Goal: Check status: Check status

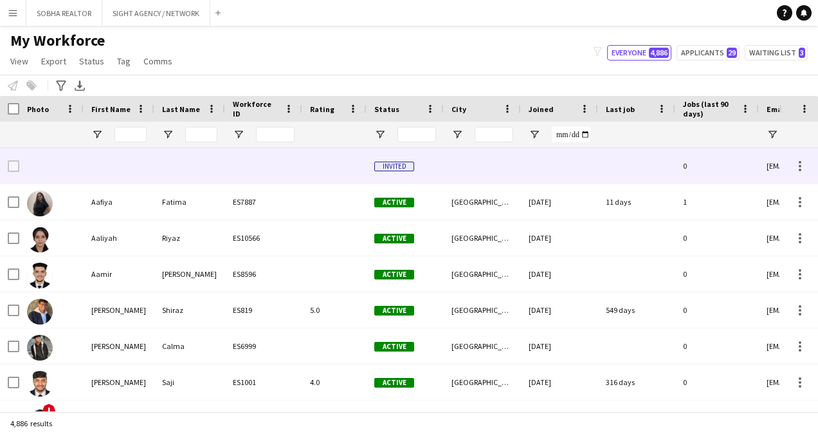
type input "**********"
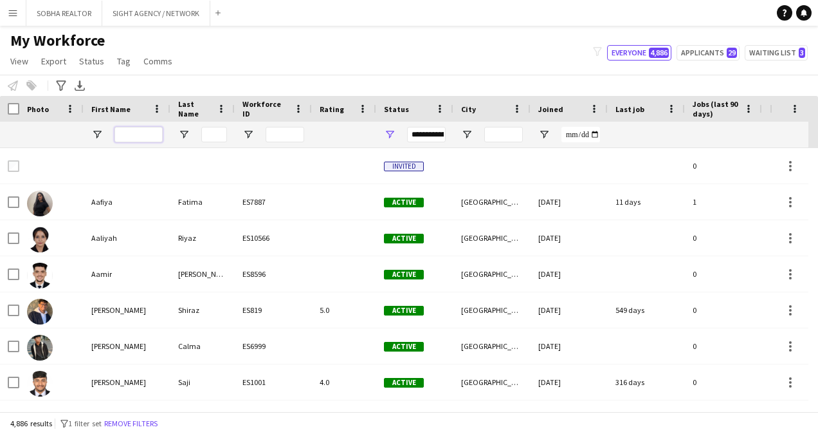
click at [134, 133] on input "First Name Filter Input" at bounding box center [139, 134] width 48 height 15
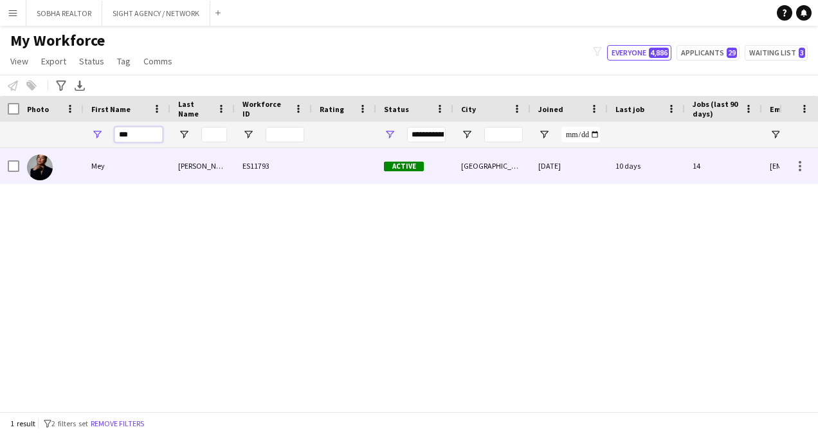
type input "***"
click at [336, 166] on div at bounding box center [344, 165] width 64 height 35
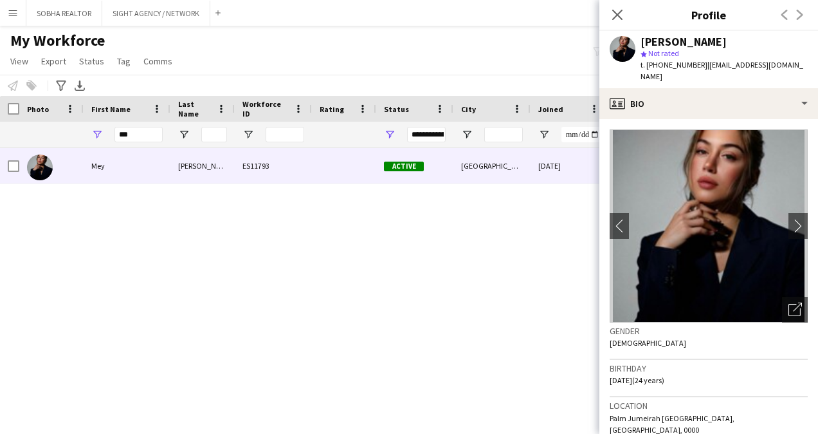
click at [355, 315] on div "[PERSON_NAME] ES11793 Active [GEOGRAPHIC_DATA] [DATE] 10 days 14 [EMAIL_ADDRESS…" at bounding box center [390, 275] width 780 height 254
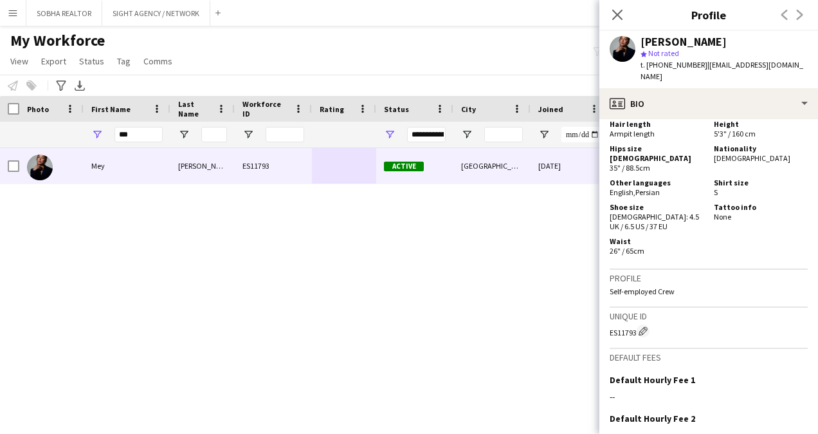
scroll to position [1055, 0]
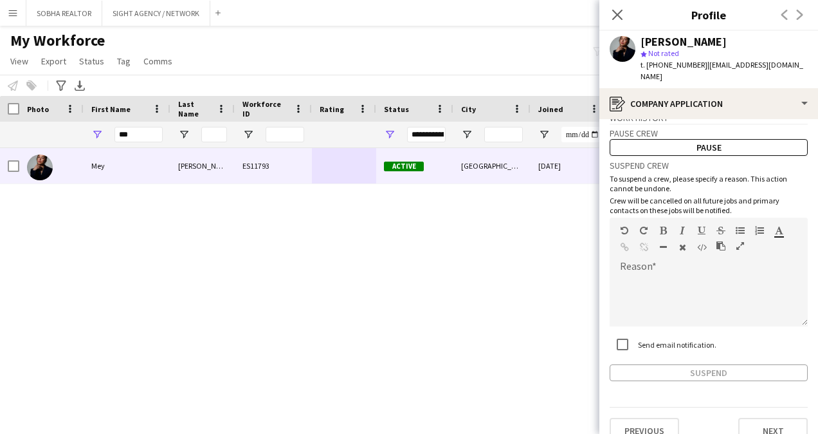
scroll to position [27, 0]
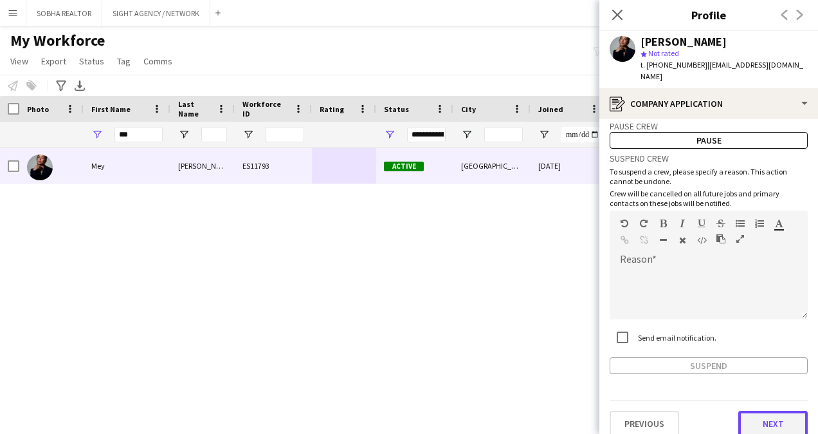
click at [763, 411] on button "Next" at bounding box center [773, 424] width 69 height 26
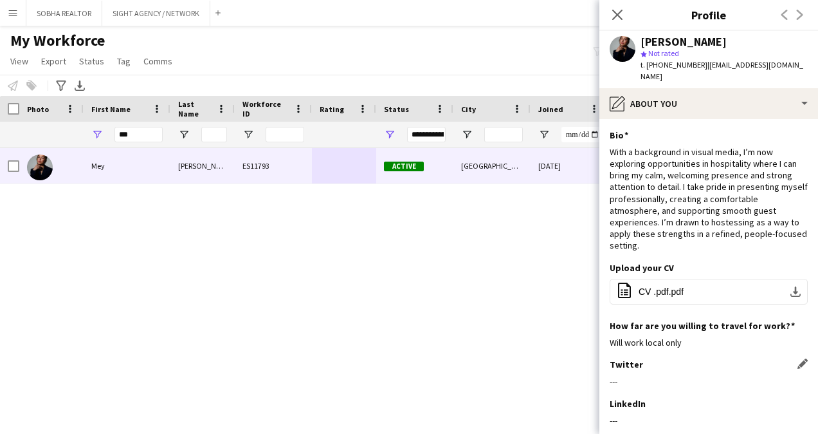
scroll to position [152, 0]
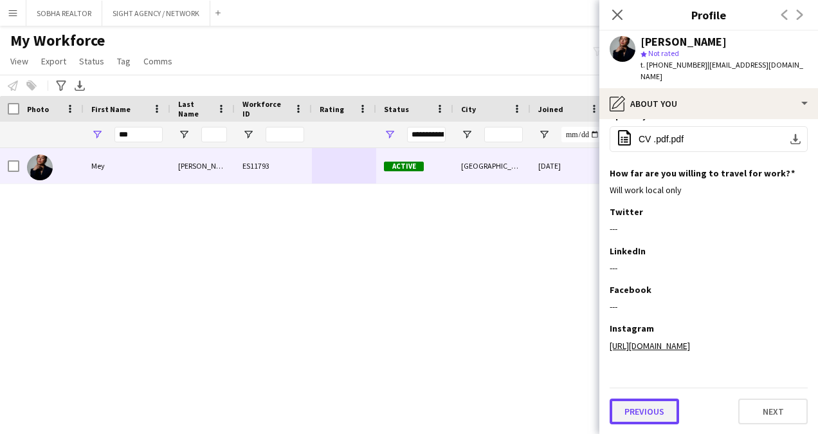
click at [643, 416] on button "Previous" at bounding box center [644, 411] width 69 height 26
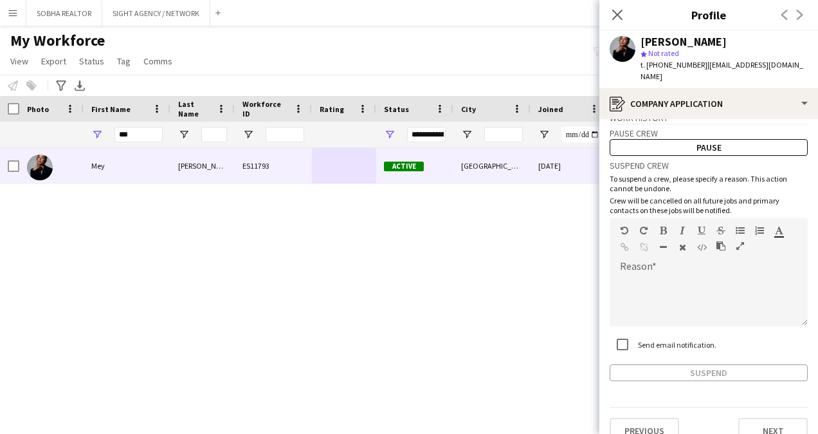
scroll to position [27, 0]
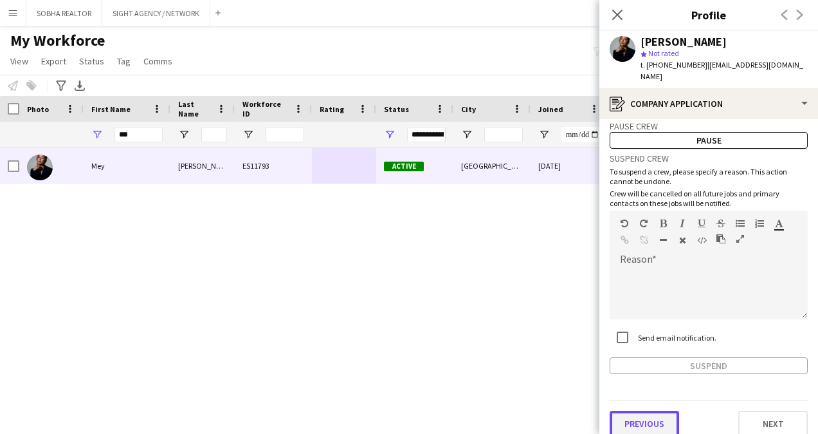
click at [649, 413] on button "Previous" at bounding box center [644, 424] width 69 height 26
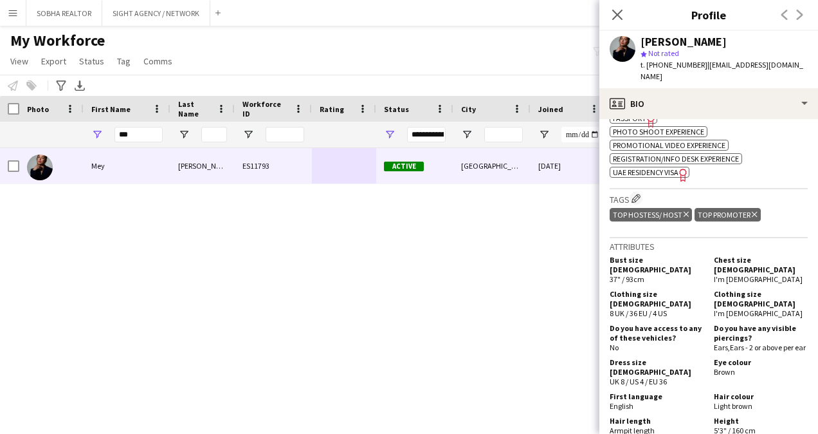
scroll to position [797, 0]
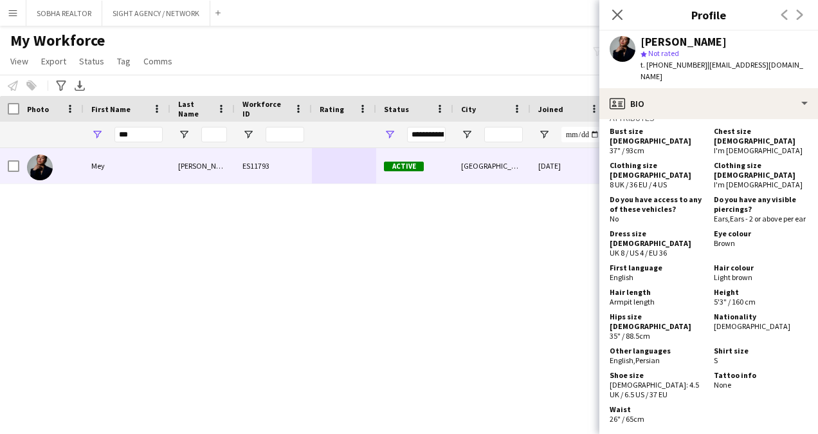
click at [621, 45] on app-user-avatar at bounding box center [623, 49] width 26 height 26
click at [618, 6] on app-icon "Close pop-in" at bounding box center [618, 15] width 19 height 19
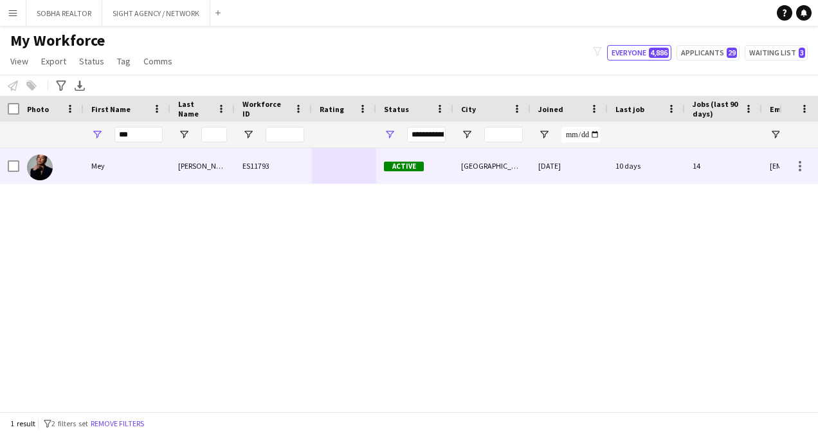
click at [36, 161] on img at bounding box center [40, 167] width 26 height 26
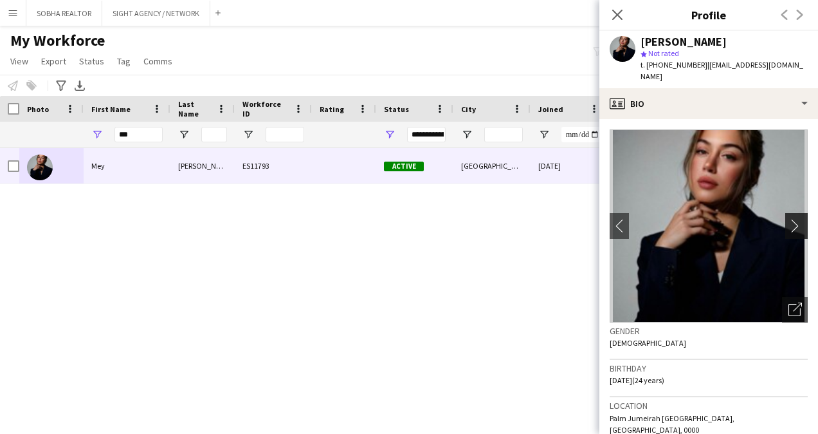
click at [789, 219] on app-icon "chevron-right" at bounding box center [799, 226] width 20 height 14
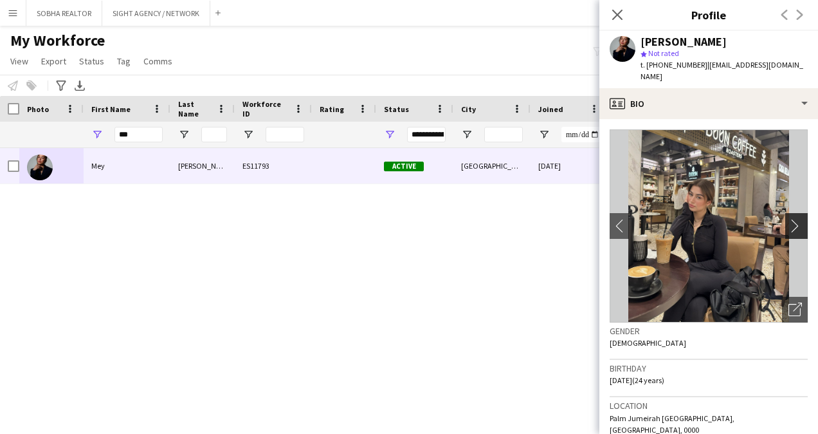
click at [789, 219] on app-icon "chevron-right" at bounding box center [799, 226] width 20 height 14
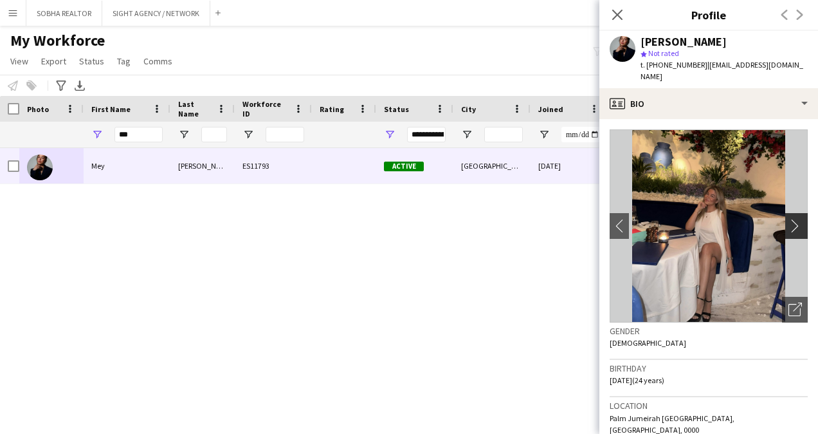
click at [789, 219] on app-icon "chevron-right" at bounding box center [799, 226] width 20 height 14
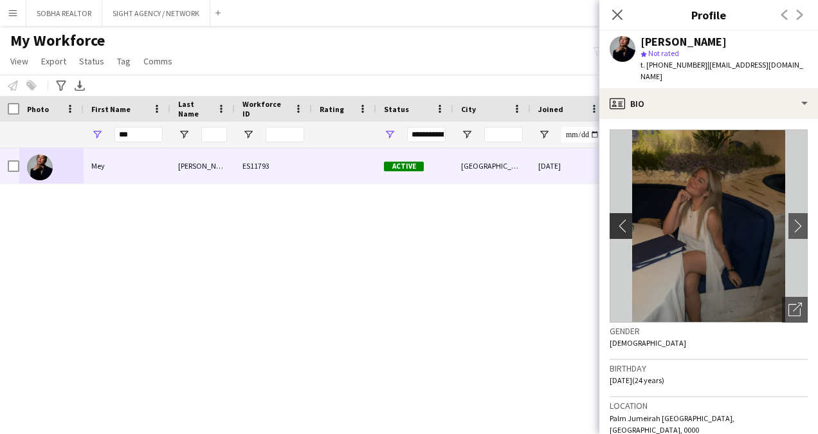
click at [613, 219] on app-icon "chevron-left" at bounding box center [620, 226] width 20 height 14
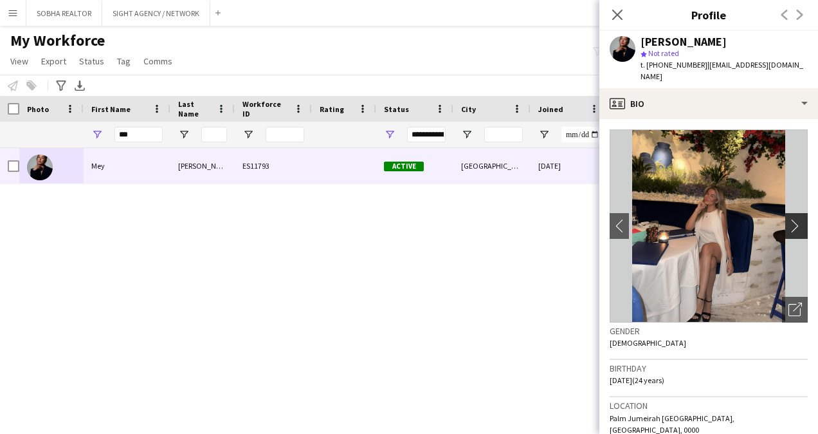
click at [789, 219] on app-icon "chevron-right" at bounding box center [799, 226] width 20 height 14
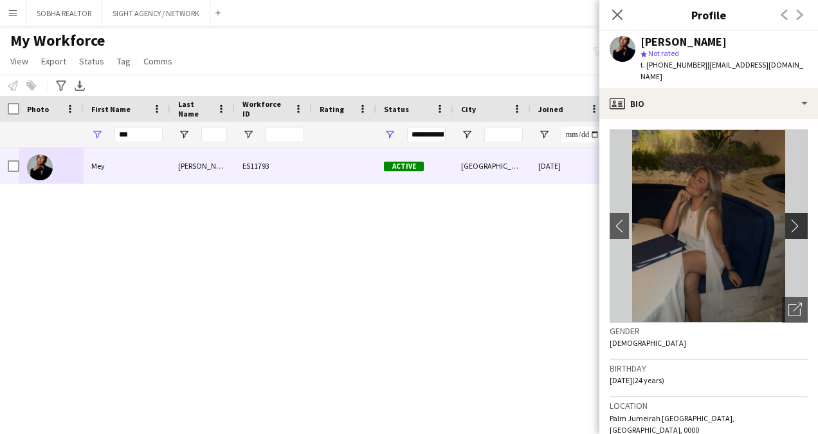
click at [789, 219] on app-icon "chevron-right" at bounding box center [799, 226] width 20 height 14
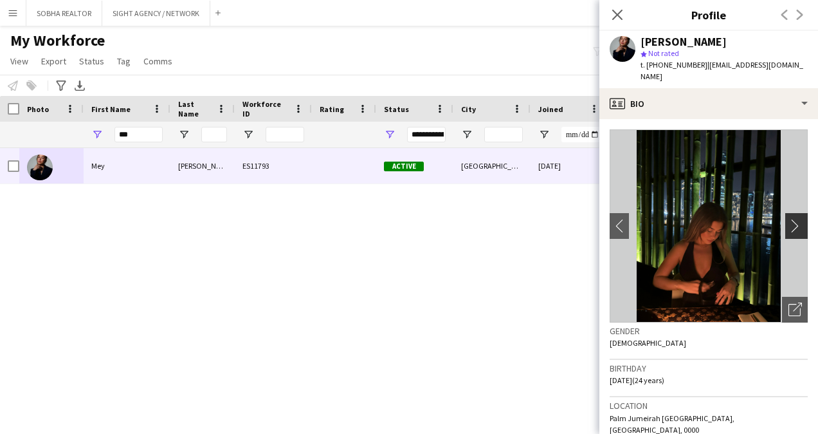
click at [789, 219] on app-icon "chevron-right" at bounding box center [799, 226] width 20 height 14
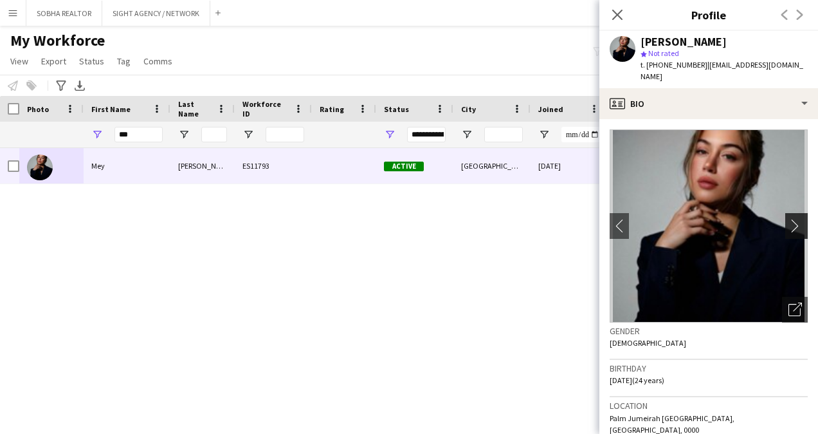
click at [789, 219] on app-icon "chevron-right" at bounding box center [799, 226] width 20 height 14
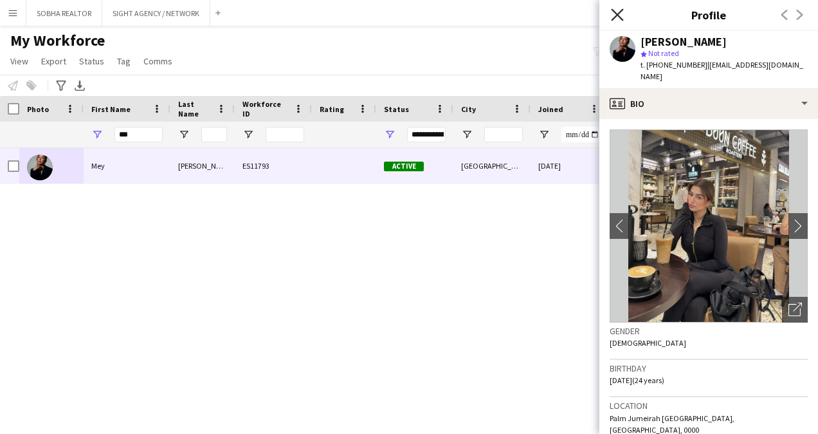
click at [614, 10] on icon "Close pop-in" at bounding box center [617, 14] width 12 height 12
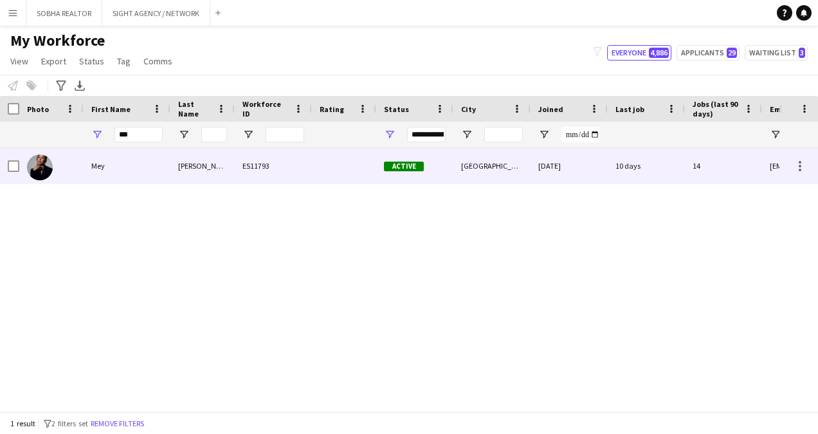
click at [507, 174] on div "[GEOGRAPHIC_DATA]" at bounding box center [492, 165] width 77 height 35
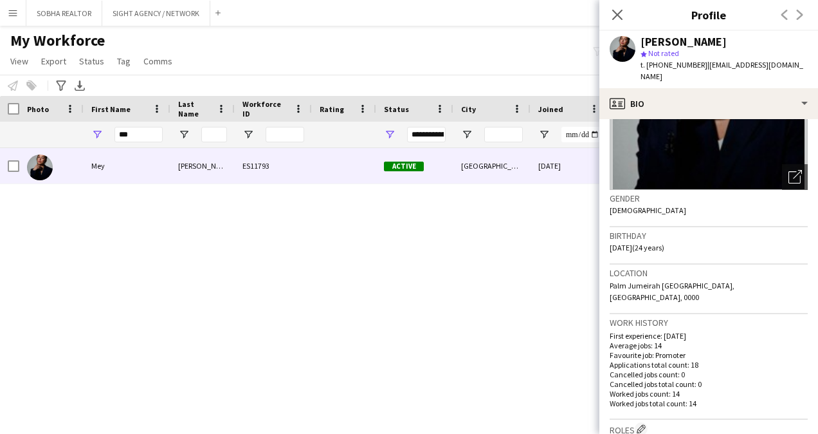
scroll to position [0, 0]
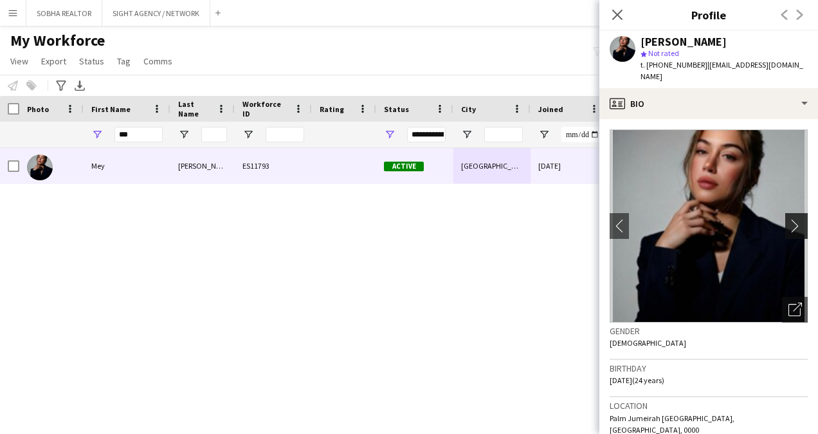
click at [789, 219] on app-icon "chevron-right" at bounding box center [799, 226] width 20 height 14
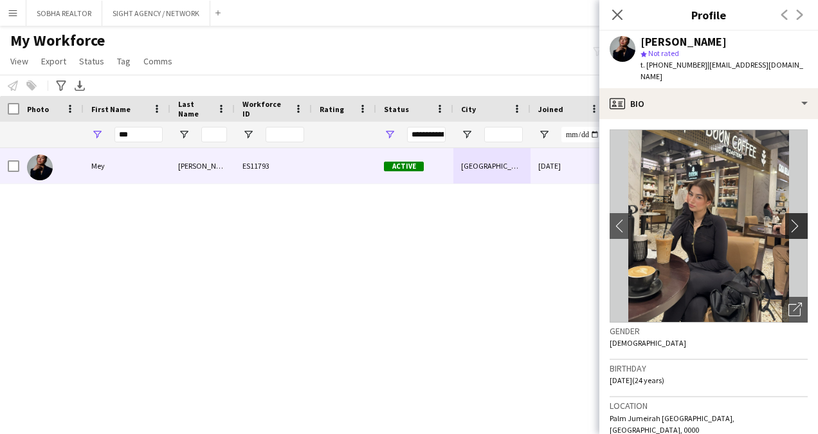
click at [789, 219] on app-icon "chevron-right" at bounding box center [799, 226] width 20 height 14
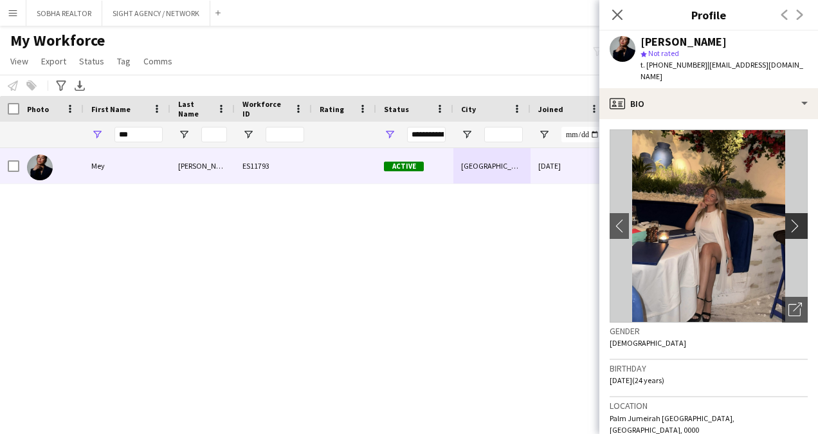
click at [789, 219] on app-icon "chevron-right" at bounding box center [799, 226] width 20 height 14
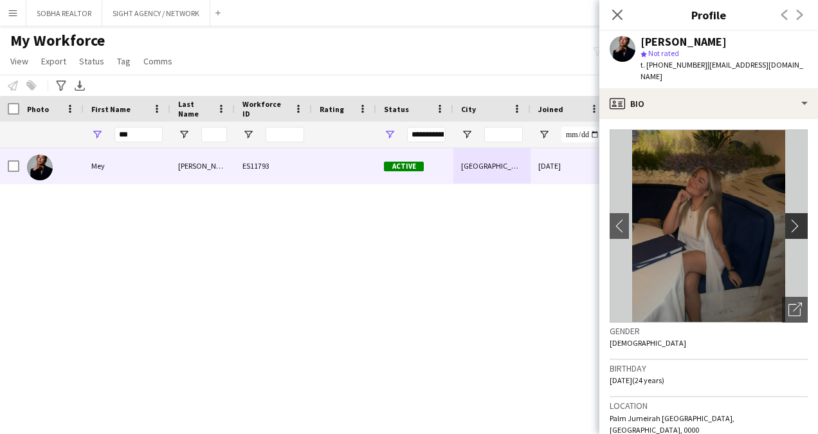
click at [789, 219] on app-icon "chevron-right" at bounding box center [799, 226] width 20 height 14
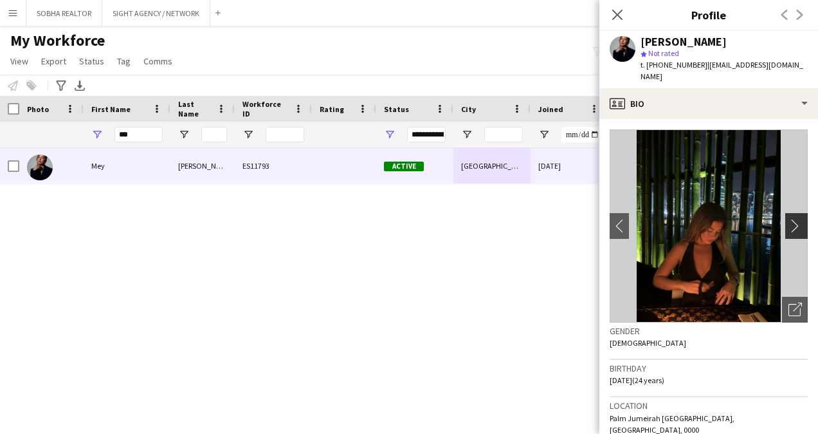
click at [789, 219] on app-icon "chevron-right" at bounding box center [799, 226] width 20 height 14
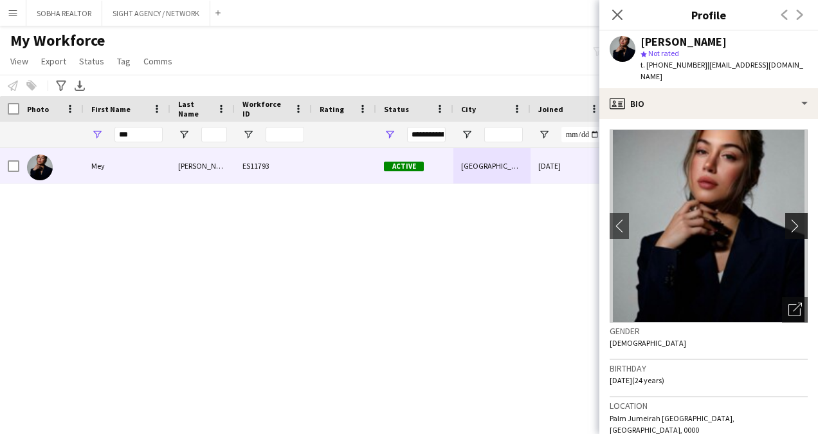
click at [793, 219] on app-icon "chevron-right" at bounding box center [799, 226] width 20 height 14
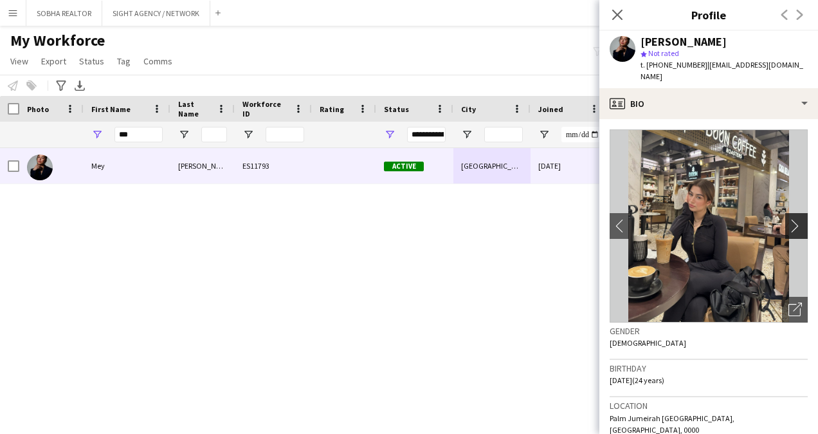
click at [789, 219] on app-icon "chevron-right" at bounding box center [799, 226] width 20 height 14
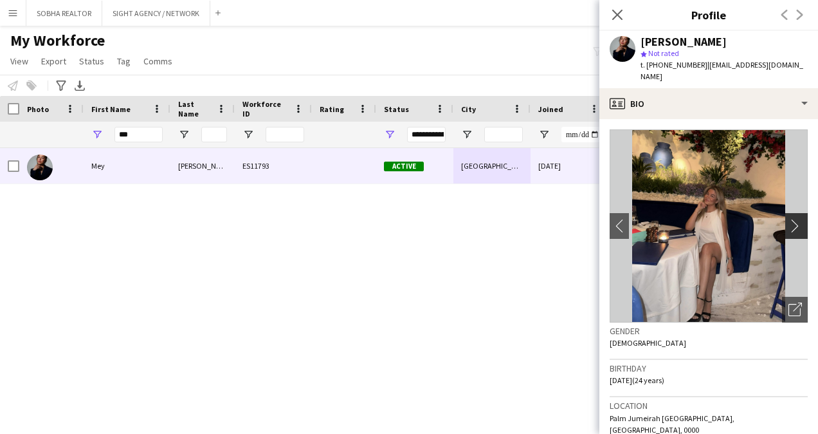
click at [789, 219] on app-icon "chevron-right" at bounding box center [799, 226] width 20 height 14
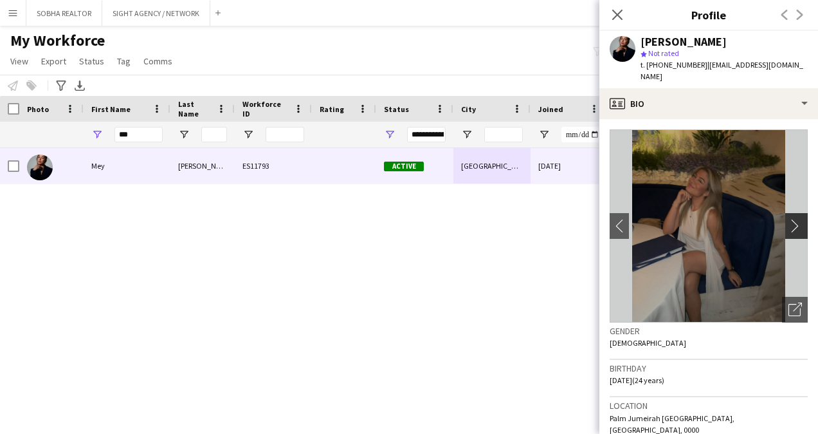
click at [789, 219] on app-icon "chevron-right" at bounding box center [799, 226] width 20 height 14
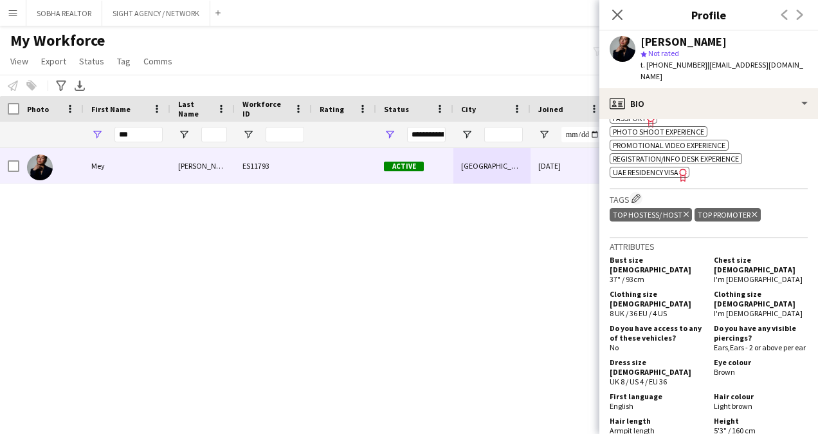
scroll to position [282, 0]
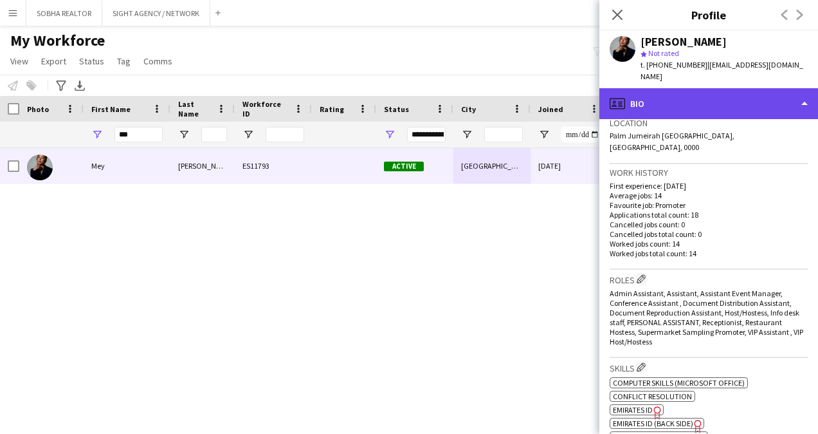
click at [802, 88] on div "profile Bio" at bounding box center [709, 103] width 219 height 31
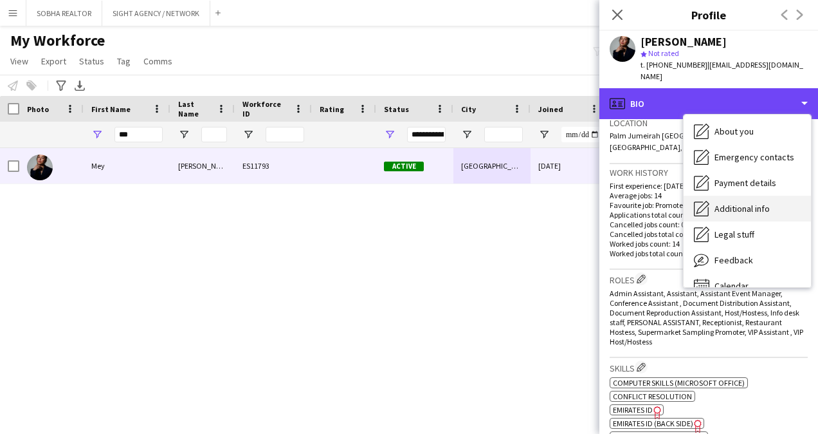
scroll to position [64, 0]
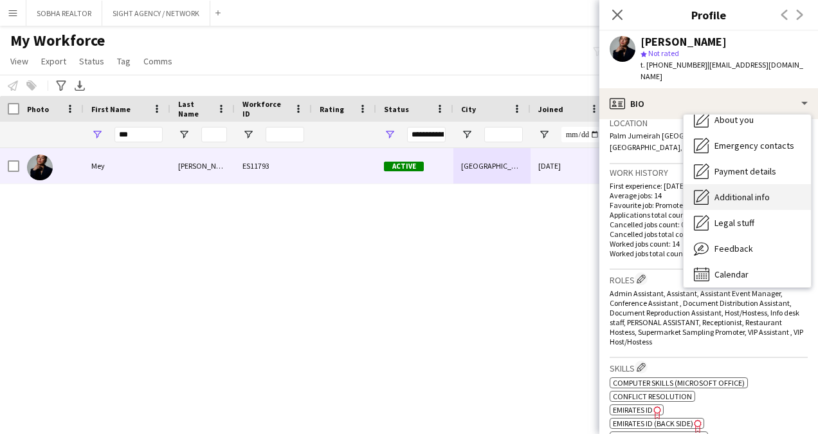
click at [776, 192] on div "Additional info Additional info" at bounding box center [747, 197] width 127 height 26
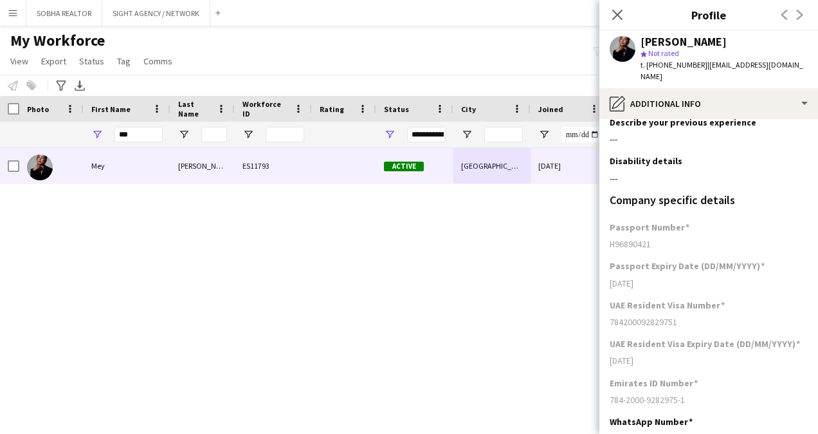
scroll to position [0, 0]
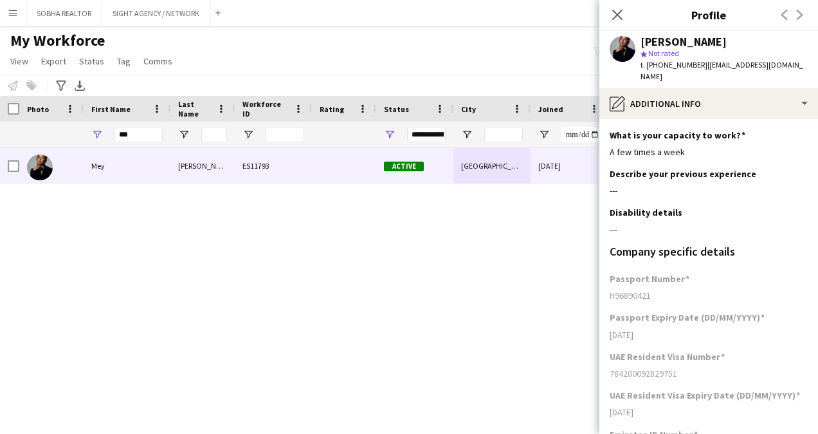
click at [808, 75] on app-profile-header "[PERSON_NAME] star Not rated t. [PHONE_NUMBER] | [EMAIL_ADDRESS][DOMAIN_NAME]" at bounding box center [709, 59] width 219 height 57
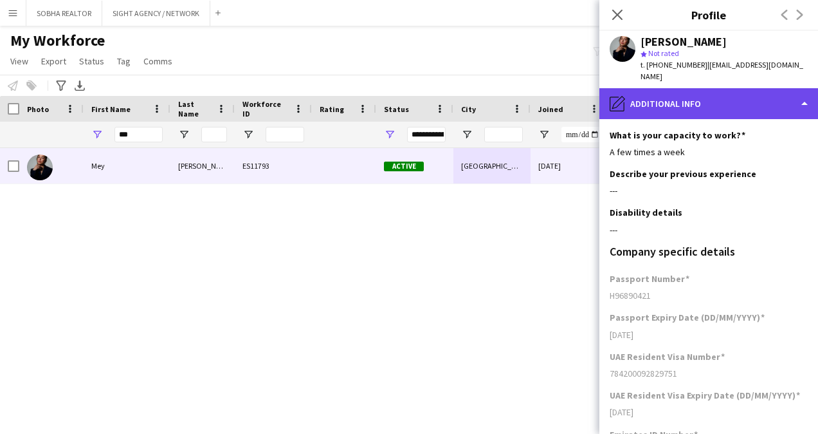
click at [803, 88] on div "pencil4 Additional info" at bounding box center [709, 103] width 219 height 31
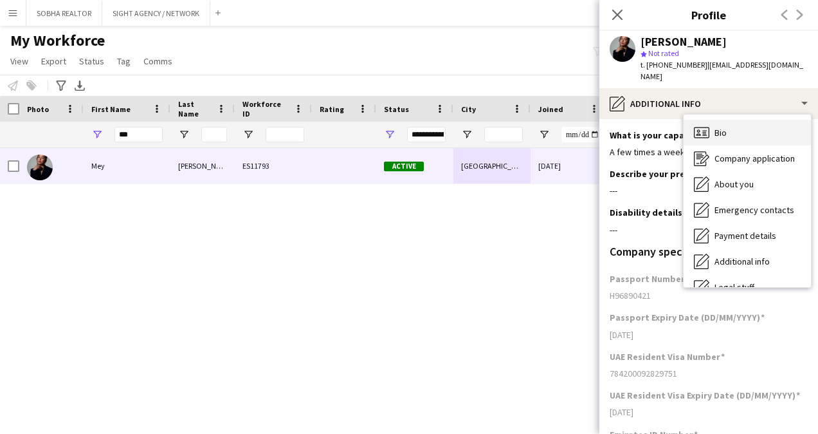
click at [732, 124] on div "Bio Bio" at bounding box center [747, 133] width 127 height 26
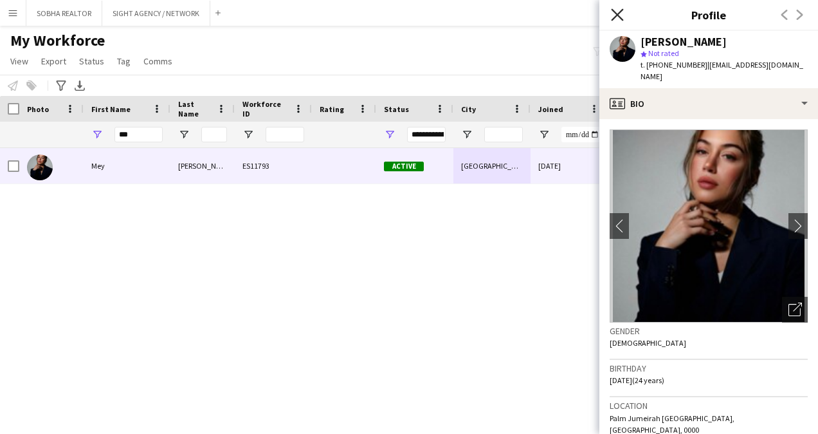
click at [616, 17] on icon at bounding box center [617, 14] width 12 height 12
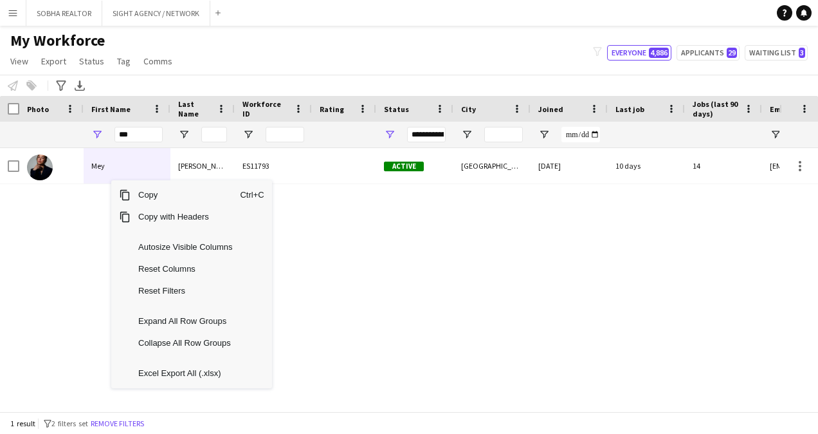
click at [474, 297] on div "[PERSON_NAME] ES11793 Active [GEOGRAPHIC_DATA] [DATE] 10 days 14 [EMAIL_ADDRESS…" at bounding box center [390, 275] width 780 height 254
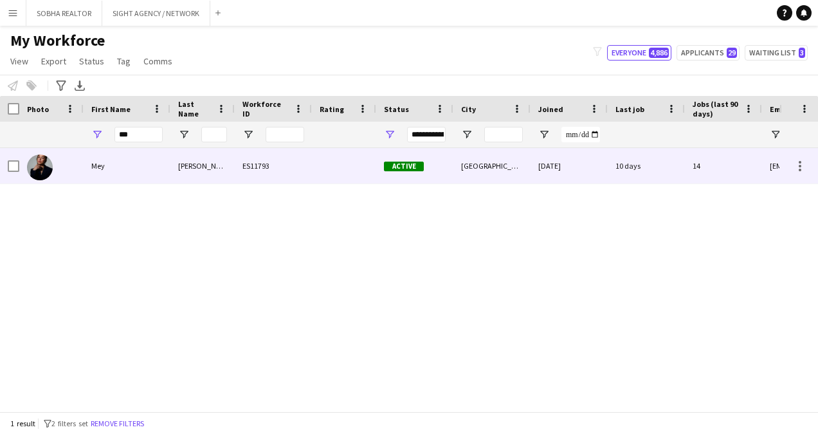
click at [809, 176] on div at bounding box center [799, 165] width 39 height 35
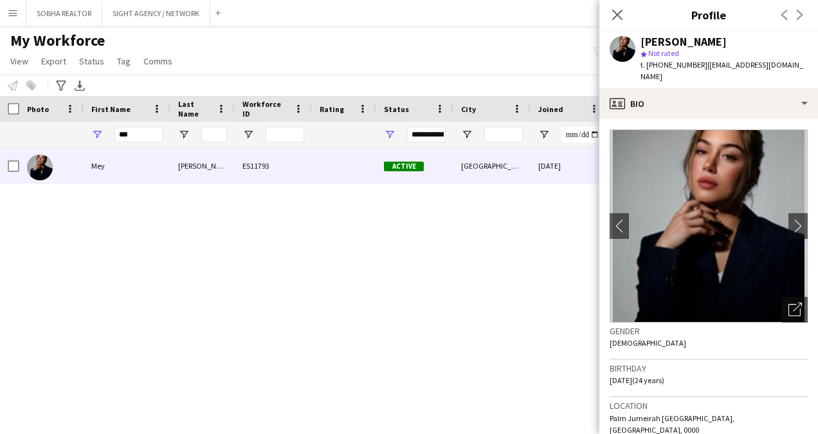
click at [405, 226] on div "[PERSON_NAME] ES11793 Active [GEOGRAPHIC_DATA] [DATE] 10 days 14 [EMAIL_ADDRESS…" at bounding box center [390, 275] width 780 height 254
click at [288, 264] on div "[PERSON_NAME] ES11793 Active [GEOGRAPHIC_DATA] [DATE] 10 days 14 [EMAIL_ADDRESS…" at bounding box center [390, 275] width 780 height 254
click at [622, 13] on icon "Close pop-in" at bounding box center [617, 14] width 12 height 12
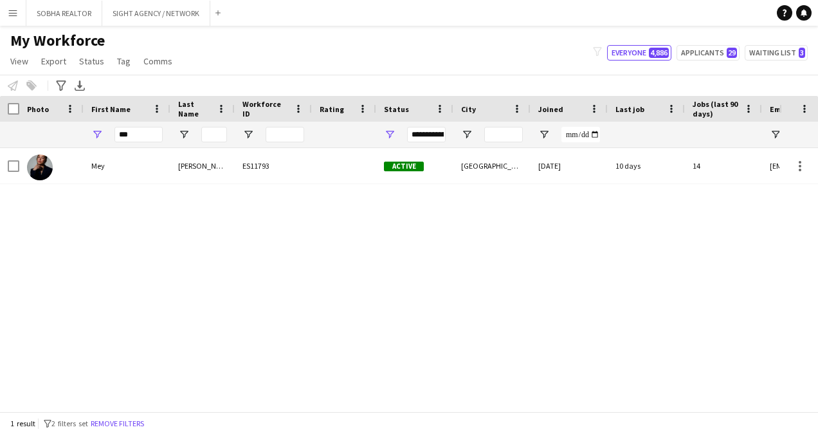
click at [125, 51] on app-page-menu "View Views Default view New view Update view Delete view Edit name Customise vi…" at bounding box center [92, 62] width 185 height 24
click at [123, 59] on span "Tag" at bounding box center [124, 61] width 14 height 12
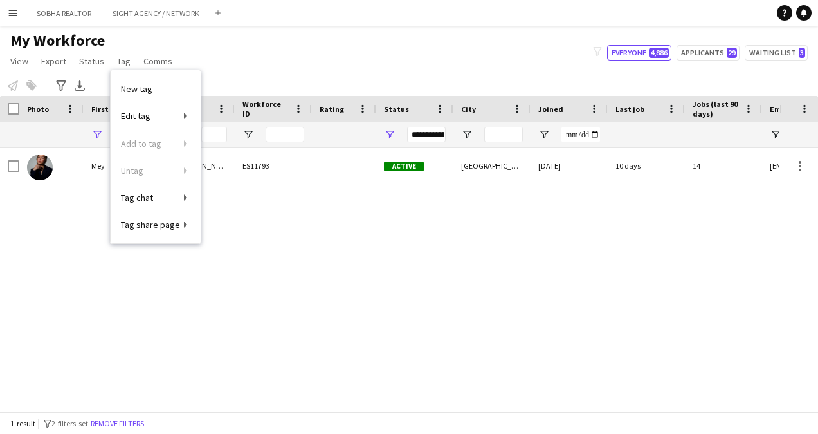
click at [147, 318] on div "[PERSON_NAME] ES11793 Active [GEOGRAPHIC_DATA] [DATE] 10 days 14 [EMAIL_ADDRESS…" at bounding box center [390, 275] width 780 height 254
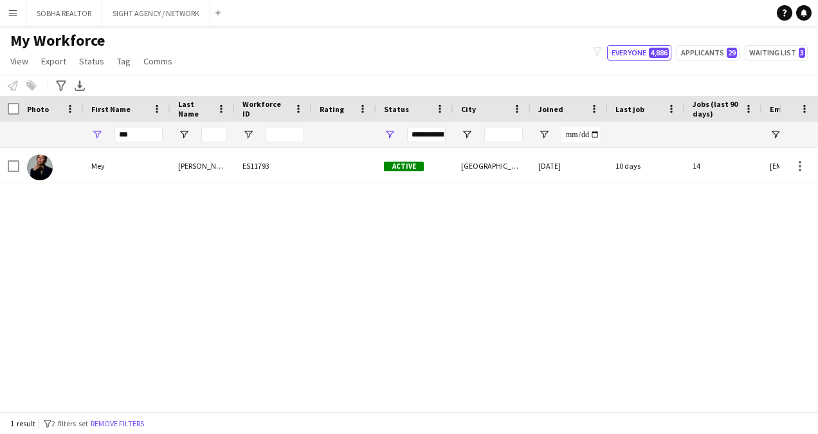
click at [15, 15] on app-icon "Menu" at bounding box center [13, 13] width 10 height 10
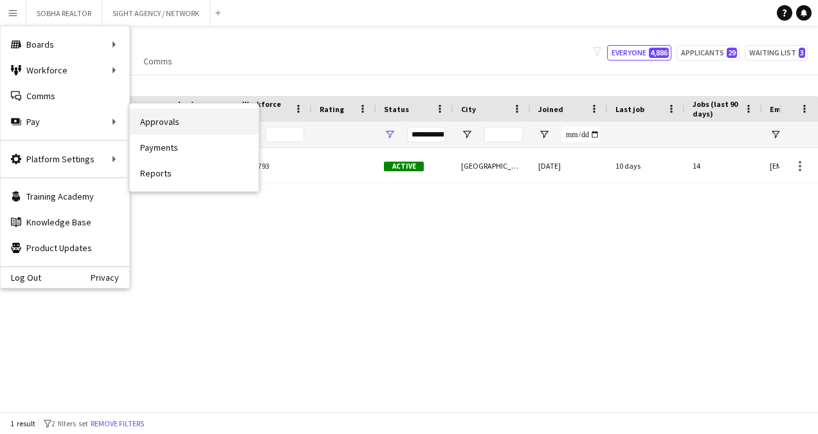
click at [201, 122] on link "Approvals" at bounding box center [194, 122] width 129 height 26
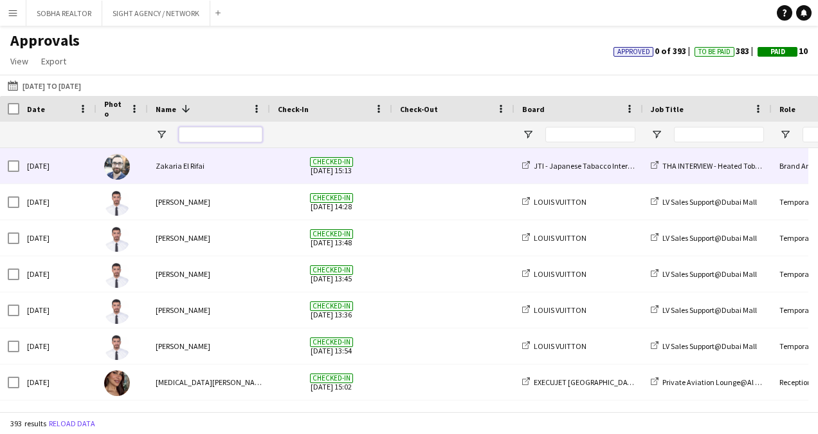
click at [253, 138] on input "Name Filter Input" at bounding box center [221, 134] width 84 height 15
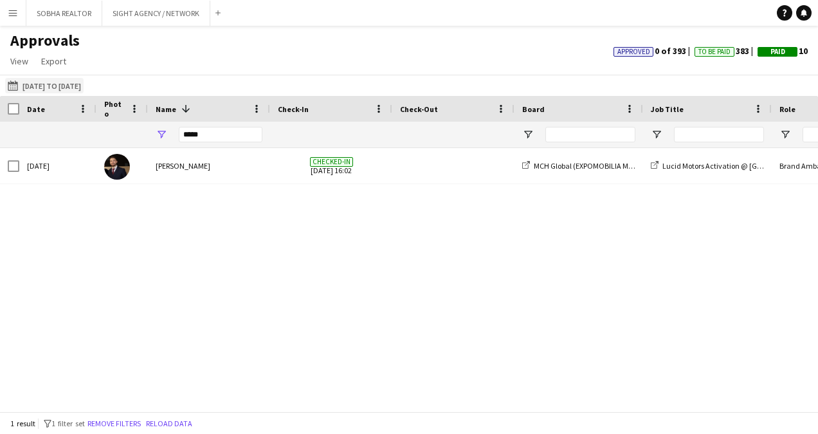
click at [83, 80] on button "[DATE] to [DATE] [DATE] to [DATE]" at bounding box center [44, 85] width 79 height 15
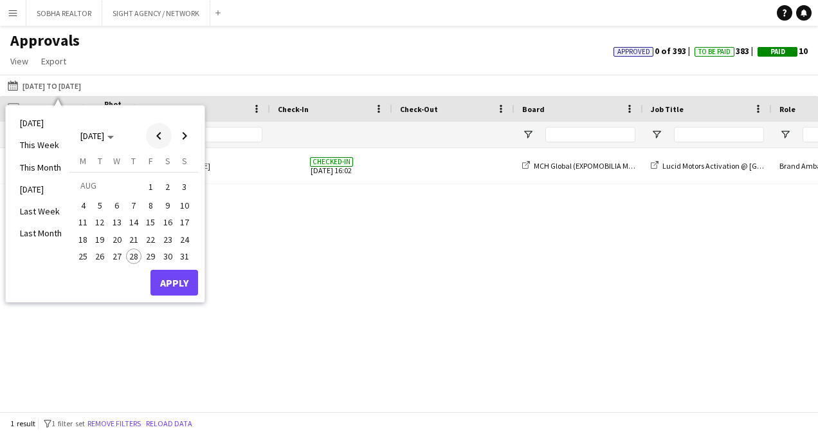
click at [160, 142] on span "Previous month" at bounding box center [159, 136] width 26 height 26
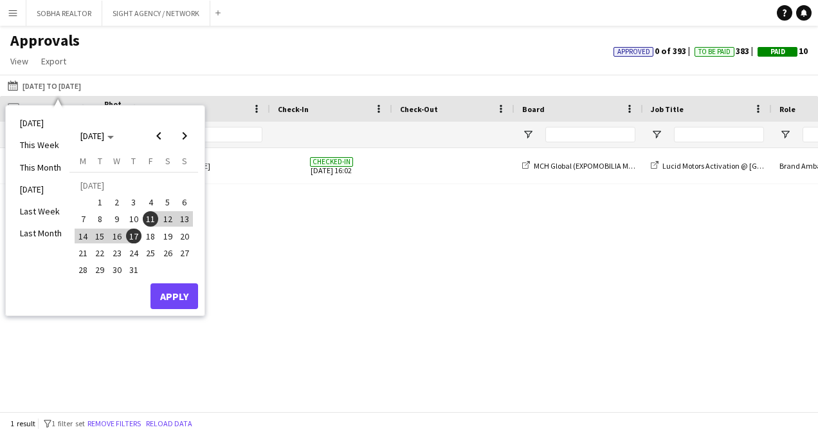
click at [154, 234] on span "18" at bounding box center [150, 235] width 15 height 15
click at [135, 252] on span "24" at bounding box center [133, 252] width 15 height 15
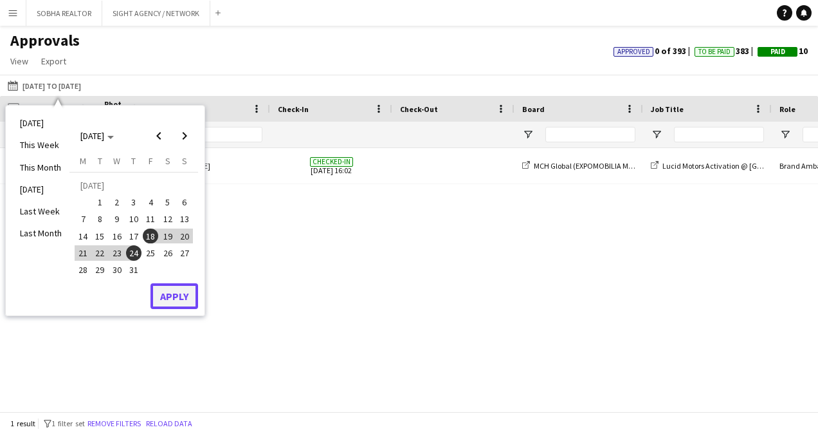
click at [180, 306] on button "Apply" at bounding box center [175, 296] width 48 height 26
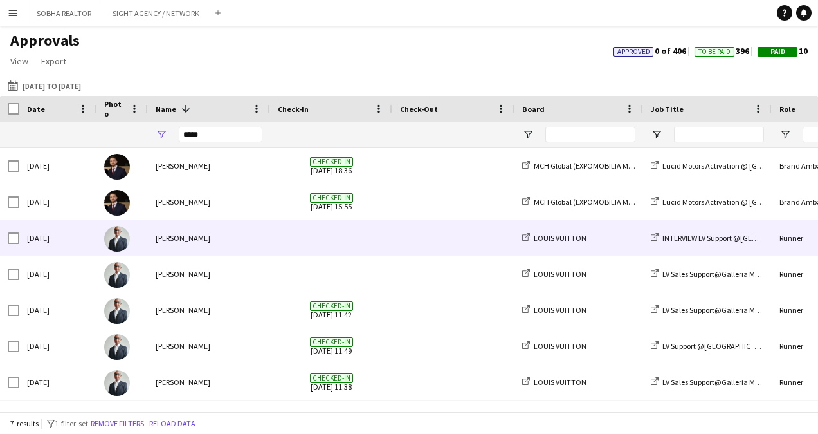
click at [421, 241] on span at bounding box center [453, 237] width 107 height 35
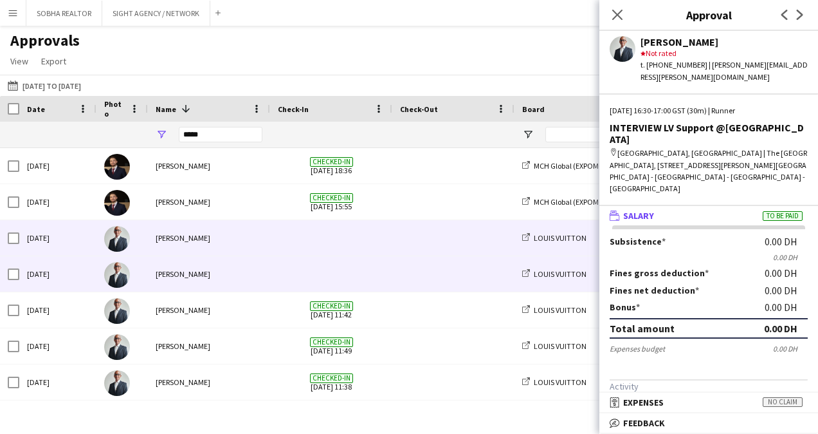
click at [409, 281] on span at bounding box center [453, 273] width 107 height 35
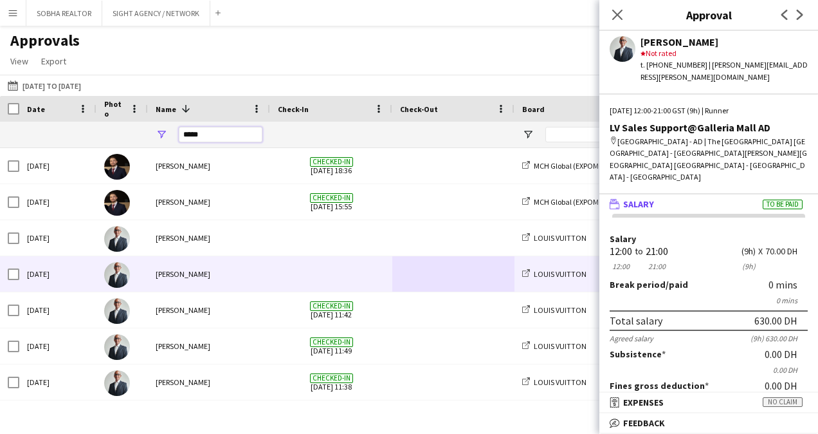
drag, startPoint x: 220, startPoint y: 133, endPoint x: 122, endPoint y: 141, distance: 98.2
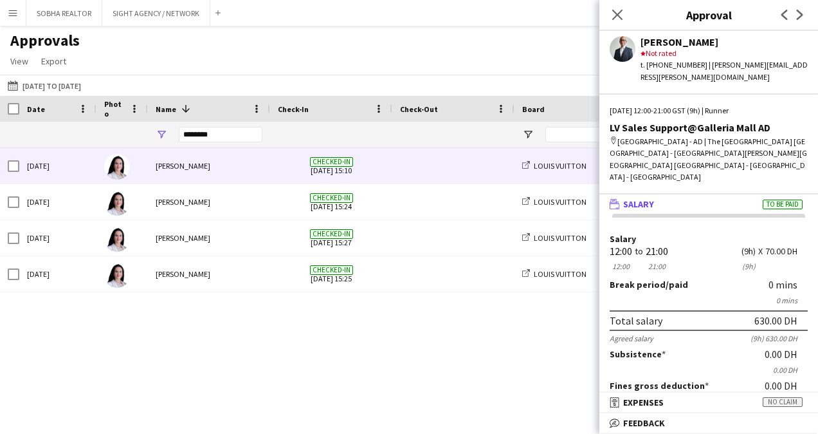
click at [423, 165] on span at bounding box center [453, 165] width 107 height 35
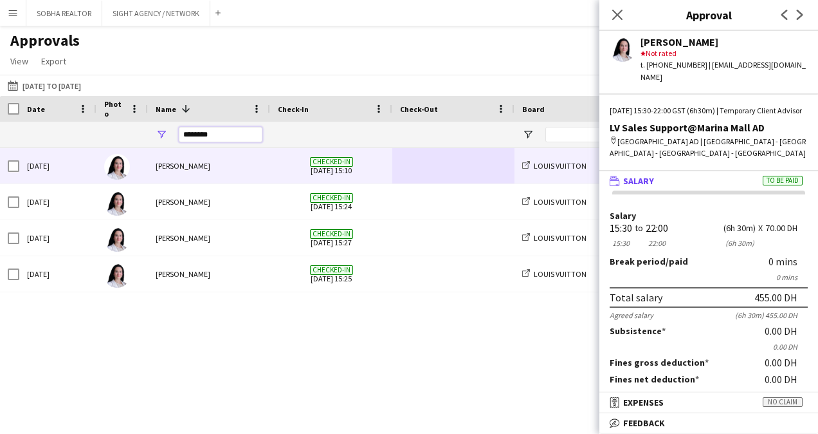
drag, startPoint x: 250, startPoint y: 140, endPoint x: 153, endPoint y: 134, distance: 96.7
click at [153, 134] on div "********" at bounding box center [209, 135] width 122 height 26
type input "*"
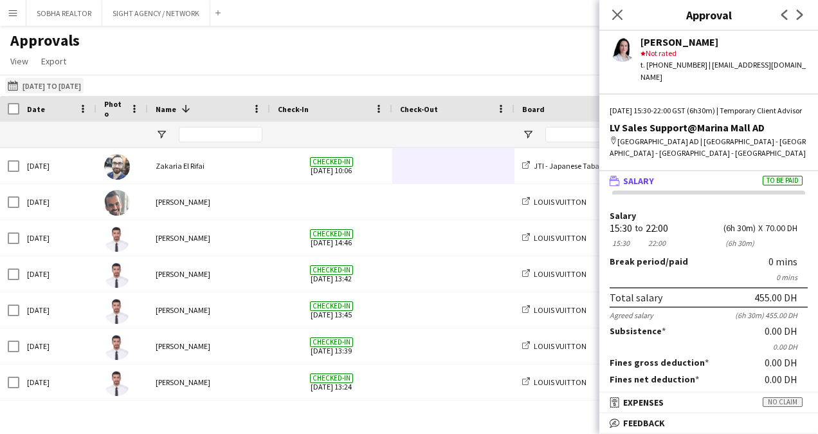
click at [84, 79] on button "[DATE] to [DATE] [DATE] to [DATE]" at bounding box center [44, 85] width 79 height 15
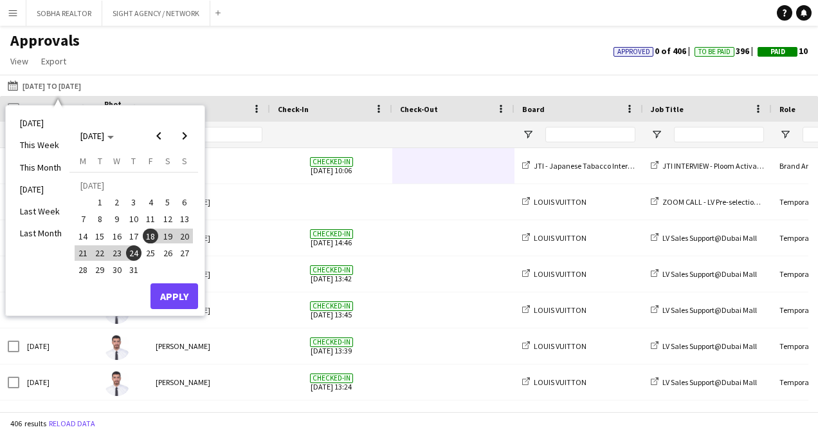
click at [150, 254] on span "25" at bounding box center [150, 252] width 15 height 15
click at [136, 274] on span "31" at bounding box center [133, 269] width 15 height 15
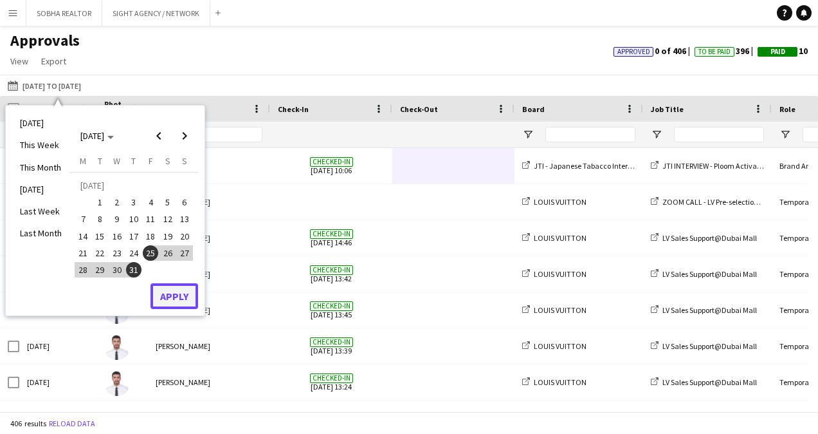
click at [165, 300] on button "Apply" at bounding box center [175, 296] width 48 height 26
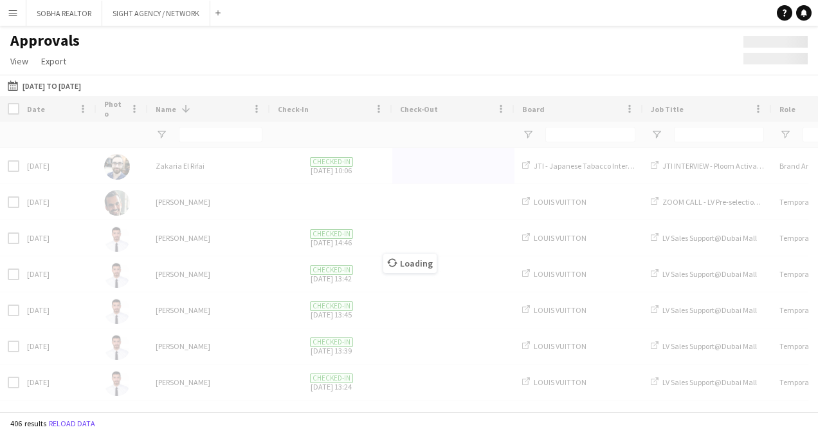
click at [214, 133] on div "Loading" at bounding box center [409, 253] width 818 height 315
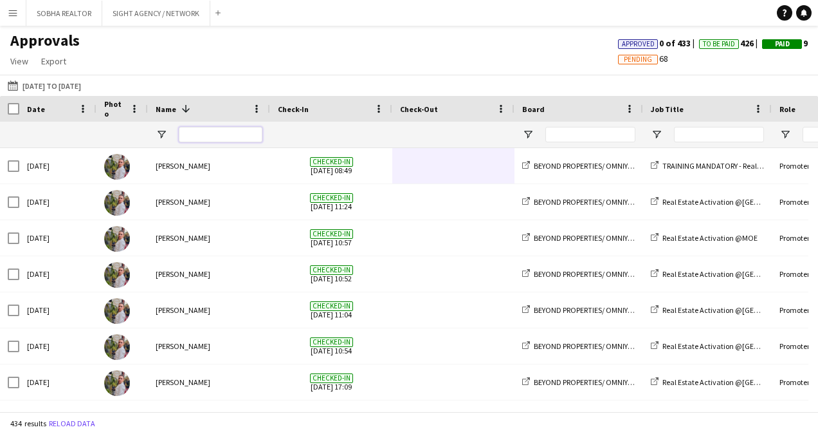
click at [217, 130] on input "Name Filter Input" at bounding box center [221, 134] width 84 height 15
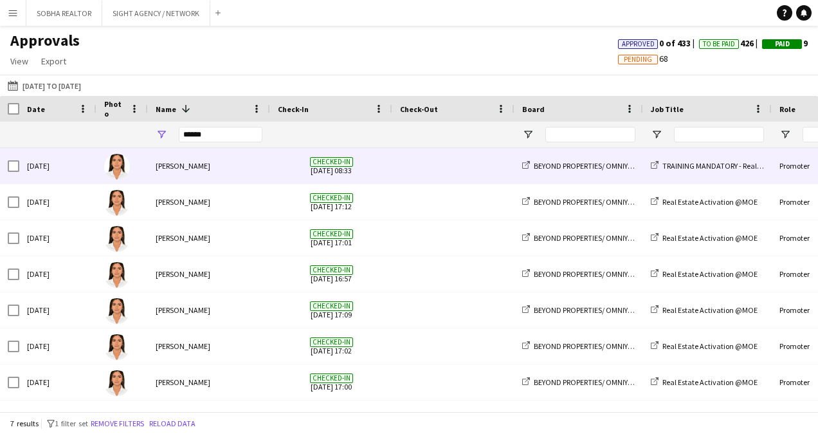
click at [452, 165] on span at bounding box center [453, 165] width 107 height 35
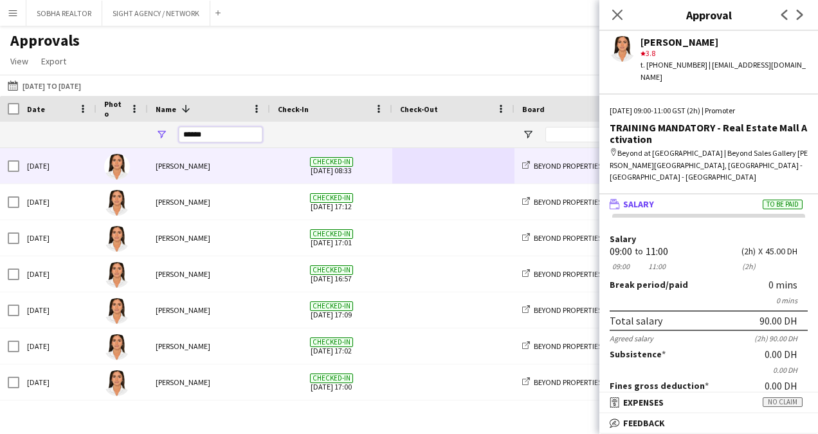
drag, startPoint x: 228, startPoint y: 132, endPoint x: 143, endPoint y: 138, distance: 85.8
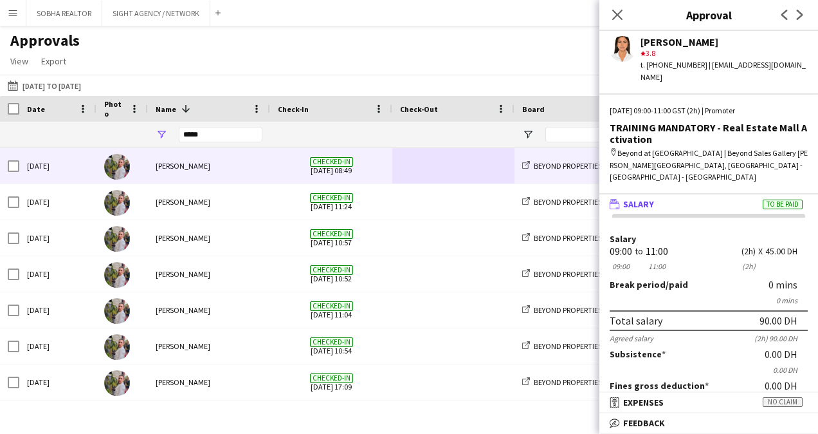
click at [447, 172] on span at bounding box center [453, 165] width 107 height 35
drag, startPoint x: 620, startPoint y: 20, endPoint x: 613, endPoint y: 21, distance: 7.1
click at [620, 20] on icon "Close pop-in" at bounding box center [617, 14] width 12 height 12
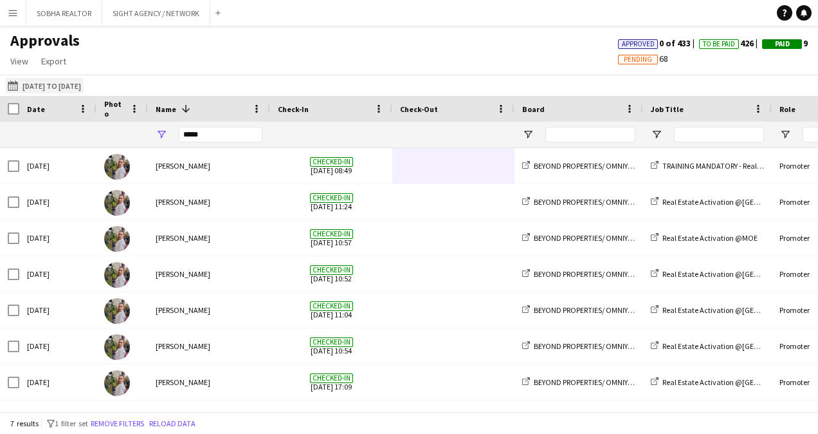
click at [84, 91] on button "[DATE] to [DATE] [DATE] to [DATE]" at bounding box center [44, 85] width 79 height 15
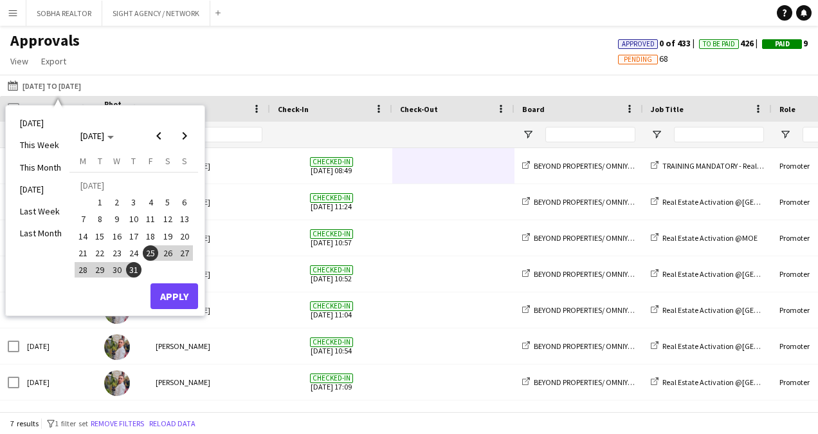
click at [147, 243] on button "18" at bounding box center [150, 235] width 17 height 17
click at [152, 220] on span "11" at bounding box center [150, 218] width 15 height 15
click at [135, 239] on span "17" at bounding box center [133, 235] width 15 height 15
click at [149, 214] on span "11" at bounding box center [150, 218] width 15 height 15
click at [152, 217] on span "11" at bounding box center [150, 218] width 15 height 15
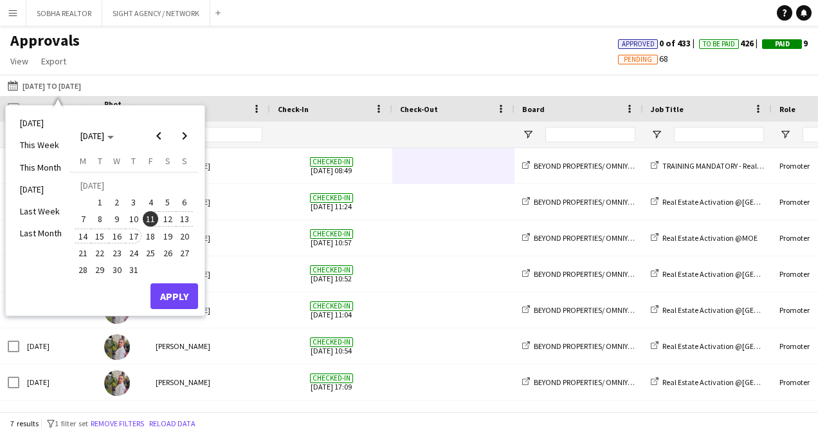
click at [131, 239] on span "17" at bounding box center [133, 235] width 15 height 15
click at [178, 290] on button "Apply" at bounding box center [175, 296] width 48 height 26
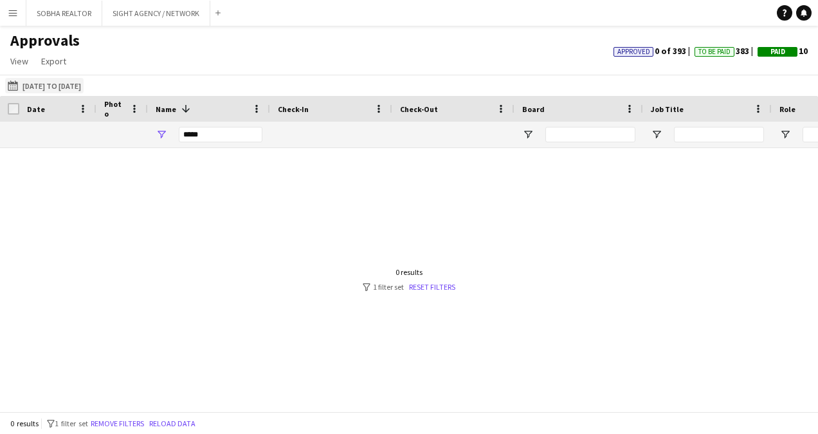
click at [83, 81] on button "[DATE] to [DATE] [DATE] to [DATE]" at bounding box center [44, 85] width 79 height 15
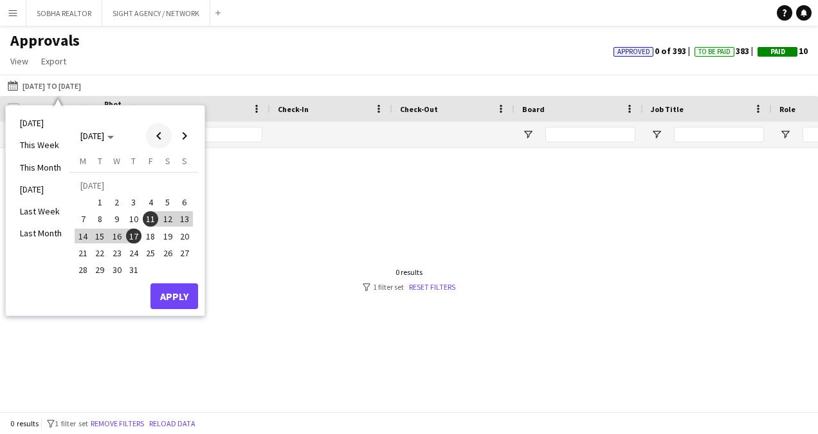
click at [166, 142] on span "Previous month" at bounding box center [159, 136] width 26 height 26
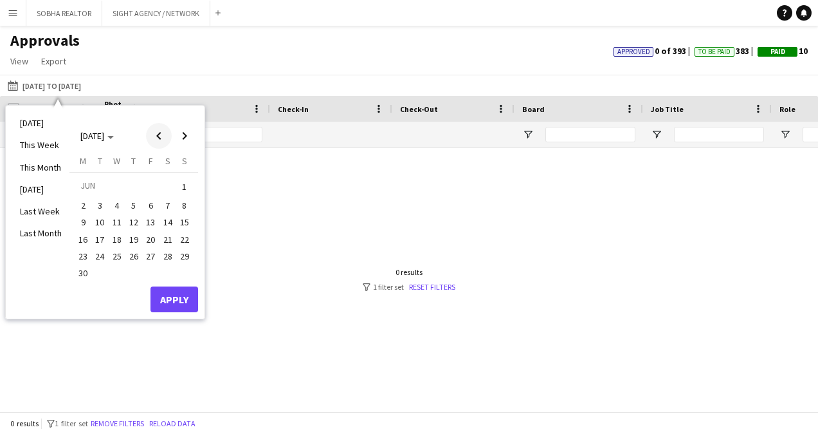
click at [155, 142] on span "Previous month" at bounding box center [159, 136] width 26 height 26
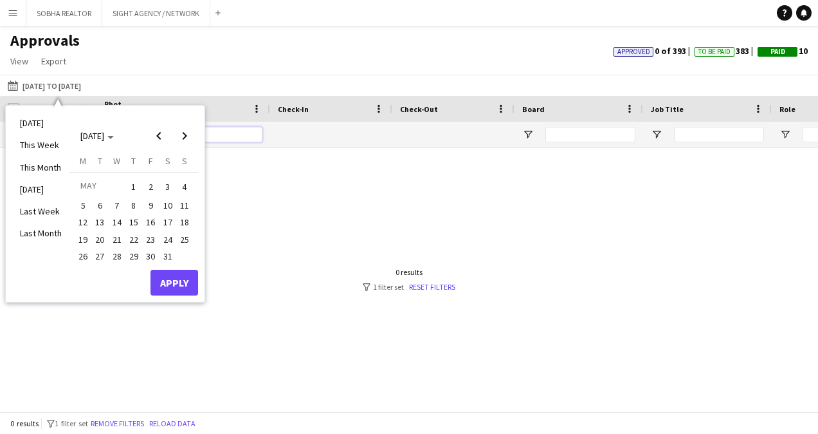
click at [228, 139] on input "*****" at bounding box center [221, 134] width 84 height 15
drag, startPoint x: 248, startPoint y: 135, endPoint x: 136, endPoint y: 139, distance: 111.4
click at [136, 139] on main "Approvals View Customise view Customise filters Reset Filters Reset View Reset …" at bounding box center [409, 221] width 818 height 391
click at [186, 46] on div "Approvals View Customise view Customise filters Reset Filters Reset View Reset …" at bounding box center [409, 53] width 818 height 44
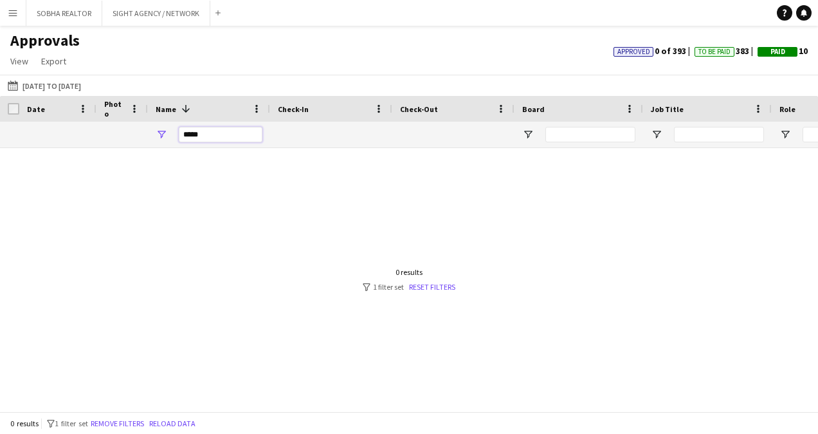
drag, startPoint x: 223, startPoint y: 132, endPoint x: 142, endPoint y: 142, distance: 81.0
type input "**********"
click at [84, 84] on button "[DATE] to [DATE] [DATE] to [DATE]" at bounding box center [44, 85] width 79 height 15
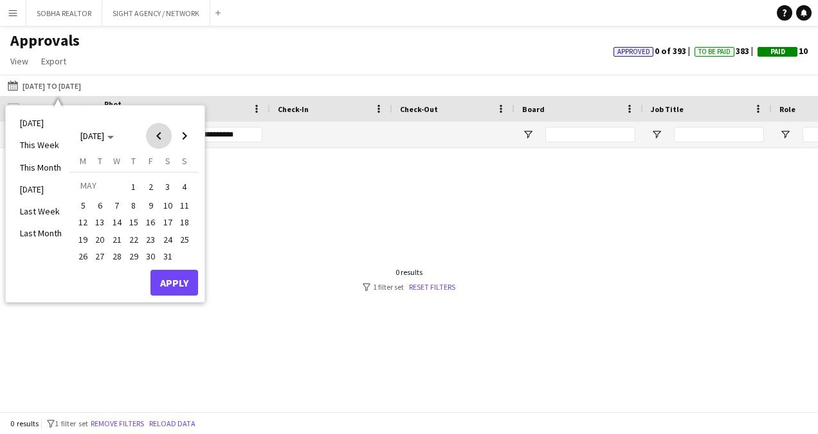
click at [151, 148] on span "Previous month" at bounding box center [159, 136] width 26 height 26
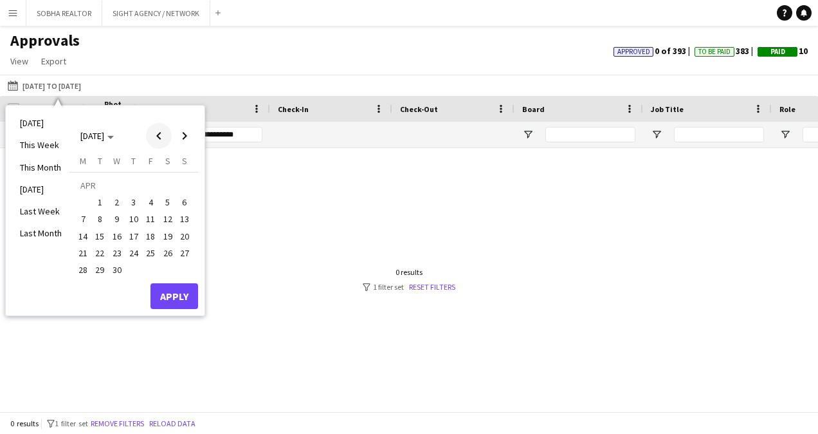
click at [159, 136] on span "Previous month" at bounding box center [159, 136] width 26 height 26
click at [162, 139] on span "Previous month" at bounding box center [159, 136] width 26 height 26
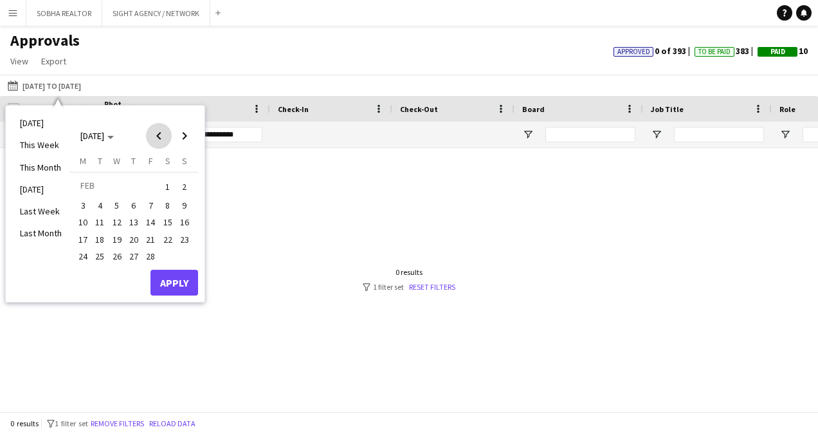
click at [162, 139] on span "Previous month" at bounding box center [159, 136] width 26 height 26
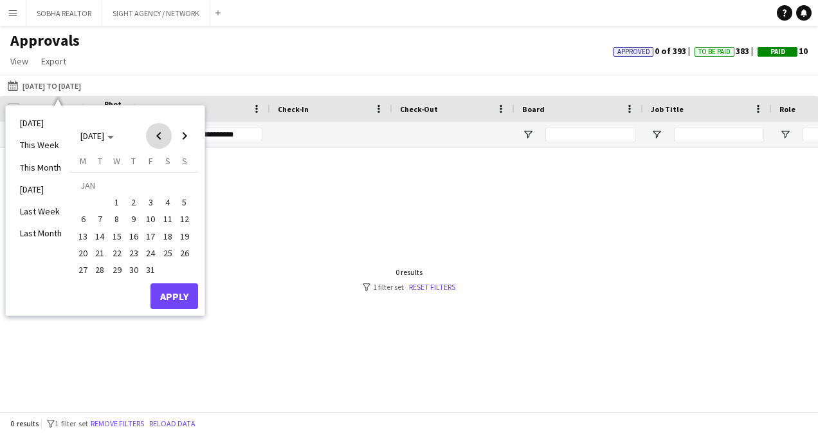
click at [162, 139] on span "Previous month" at bounding box center [159, 136] width 26 height 26
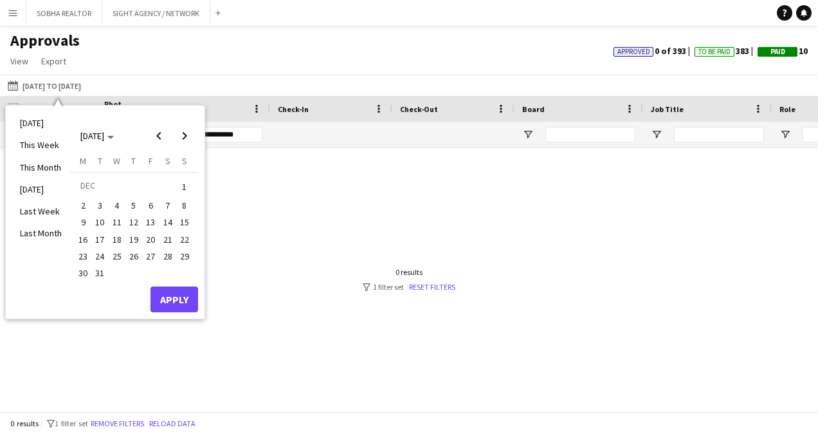
click at [179, 185] on span "1" at bounding box center [184, 187] width 15 height 18
click at [94, 277] on span "31" at bounding box center [100, 272] width 15 height 15
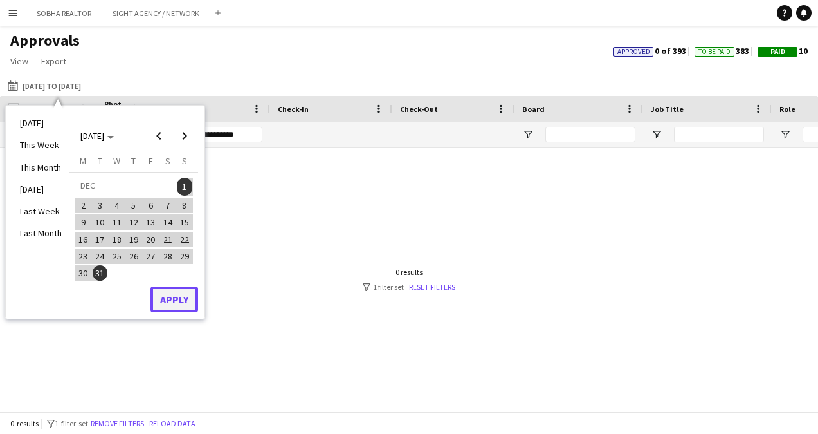
click at [171, 291] on button "Apply" at bounding box center [175, 299] width 48 height 26
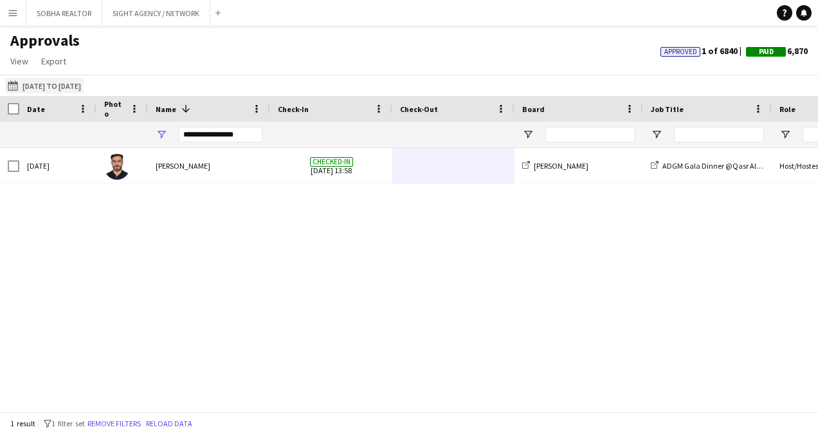
click at [69, 88] on button "[DATE] to [DATE] [DATE] to [DATE]" at bounding box center [44, 85] width 79 height 15
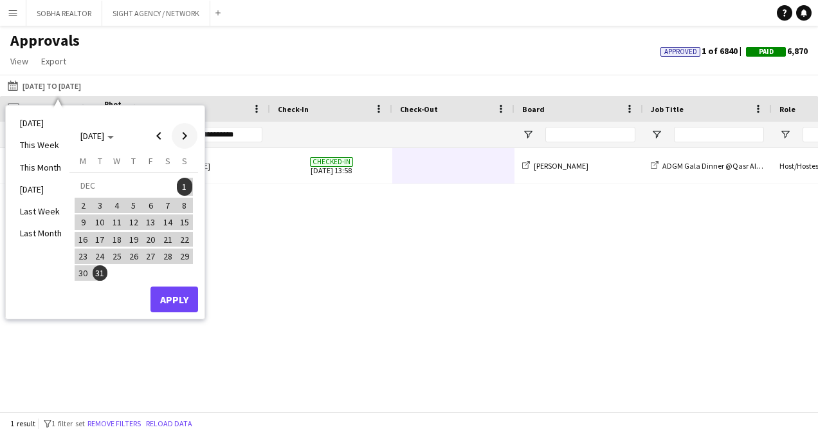
click at [187, 136] on span "Next month" at bounding box center [185, 136] width 26 height 26
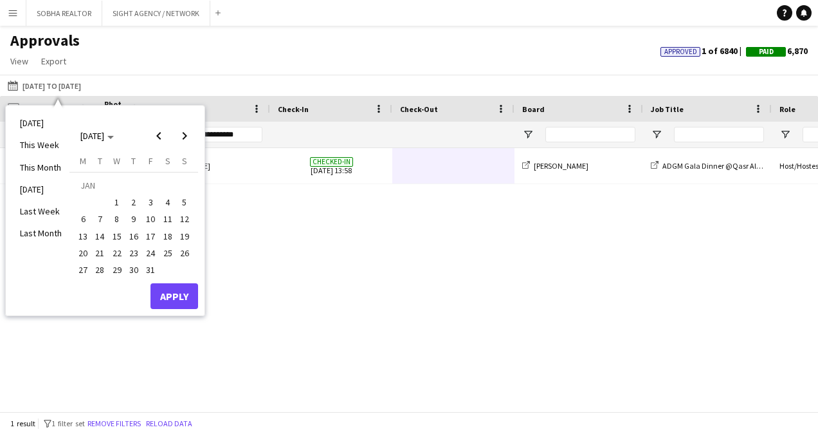
click at [123, 204] on span "1" at bounding box center [116, 201] width 15 height 15
click at [151, 275] on span "31" at bounding box center [150, 269] width 15 height 15
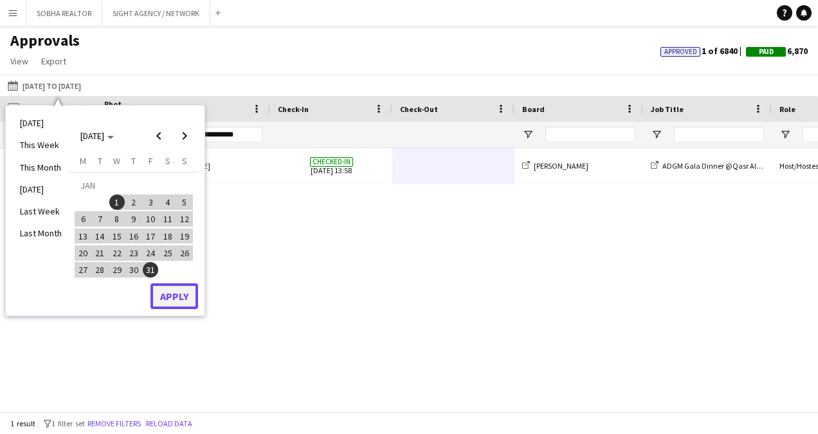
click at [183, 292] on button "Apply" at bounding box center [175, 296] width 48 height 26
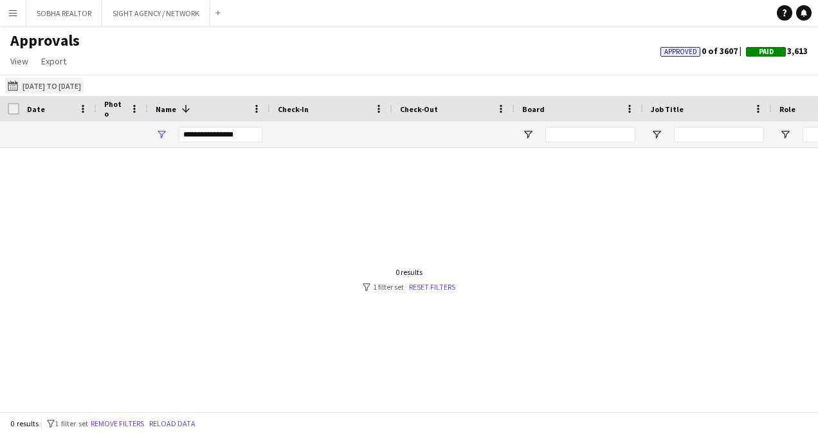
click at [83, 89] on button "[DATE] to [DATE] [DATE] to [DATE]" at bounding box center [44, 85] width 79 height 15
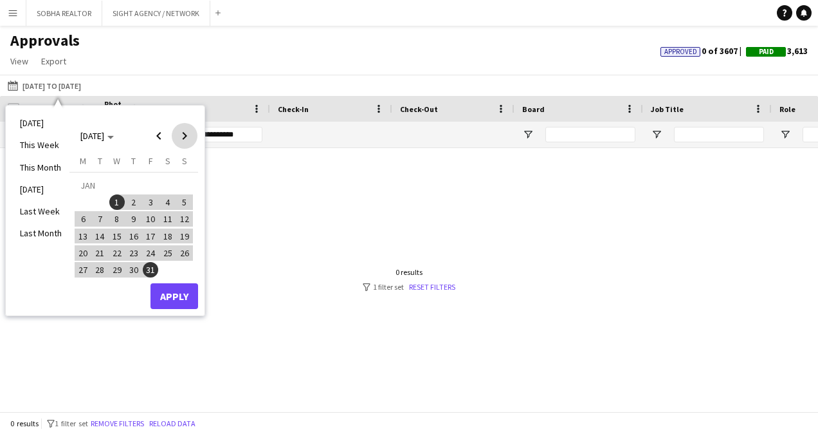
click at [187, 135] on span "Next month" at bounding box center [185, 136] width 26 height 26
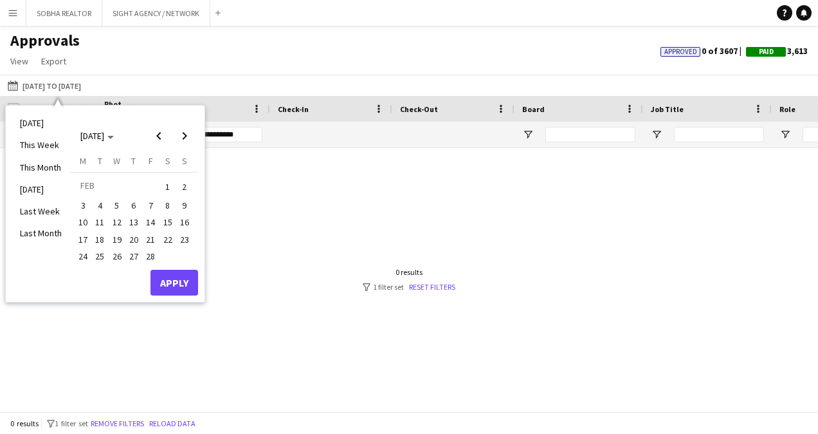
click at [172, 183] on span "1" at bounding box center [167, 187] width 15 height 18
click at [142, 253] on button "27" at bounding box center [133, 256] width 17 height 17
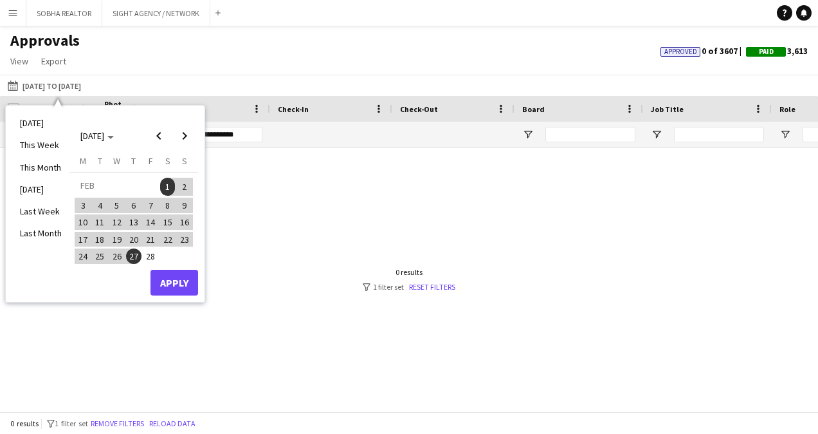
click at [167, 188] on span "1" at bounding box center [167, 187] width 15 height 18
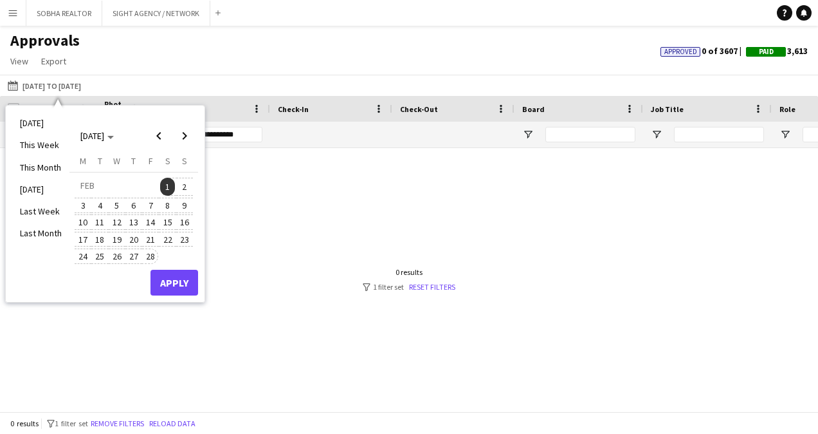
click at [154, 256] on span "28" at bounding box center [150, 255] width 15 height 15
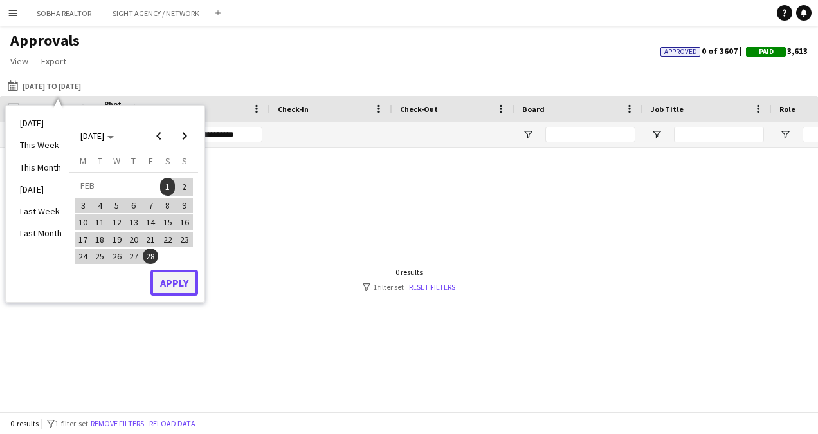
click at [180, 281] on button "Apply" at bounding box center [175, 283] width 48 height 26
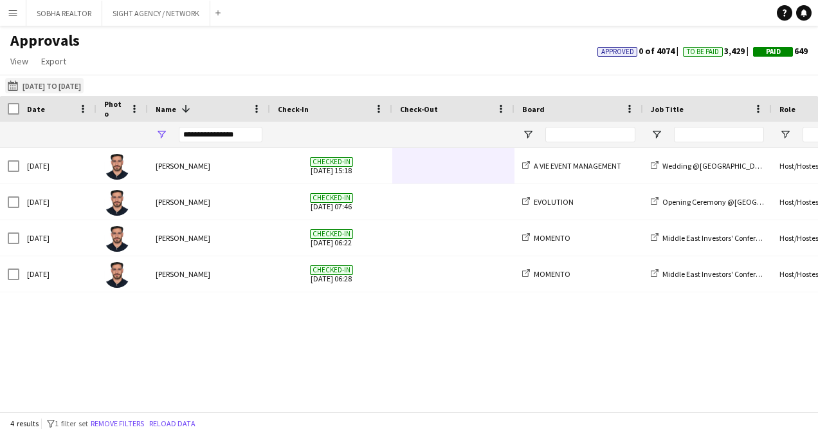
click at [42, 84] on button "[DATE] to [DATE] [DATE] to [DATE]" at bounding box center [44, 85] width 79 height 15
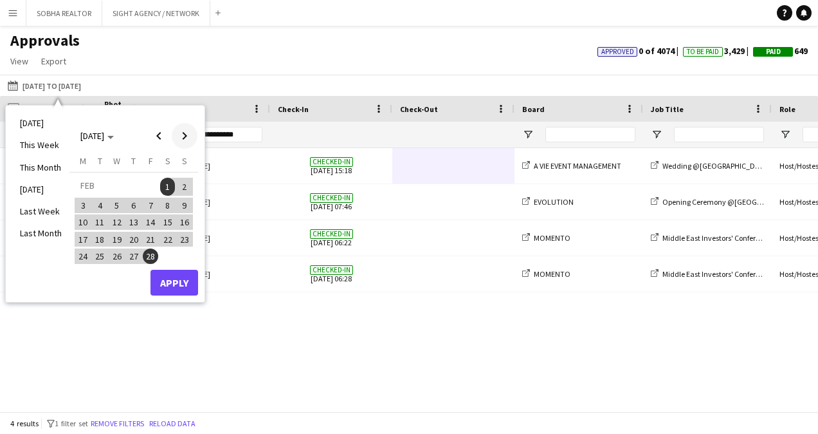
click at [187, 130] on span "Next month" at bounding box center [185, 136] width 26 height 26
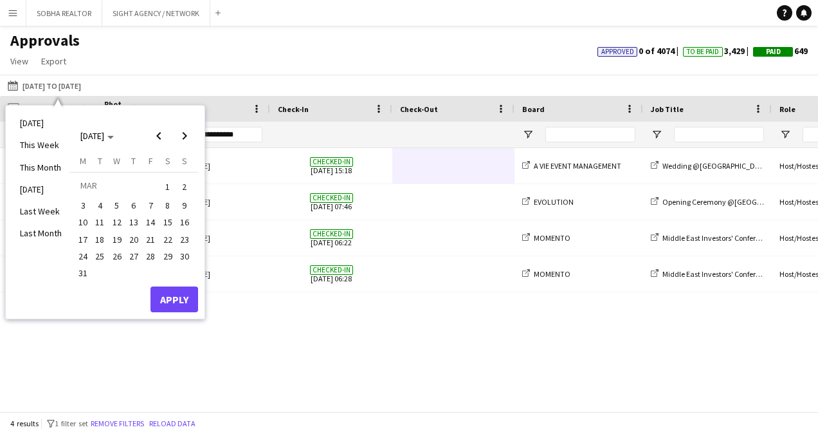
click at [172, 191] on span "1" at bounding box center [167, 187] width 15 height 18
click at [86, 272] on span "31" at bounding box center [82, 272] width 15 height 15
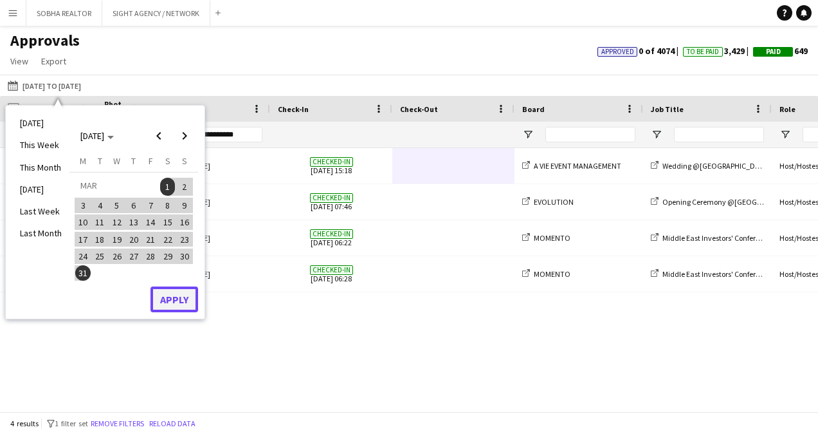
click at [163, 296] on button "Apply" at bounding box center [175, 299] width 48 height 26
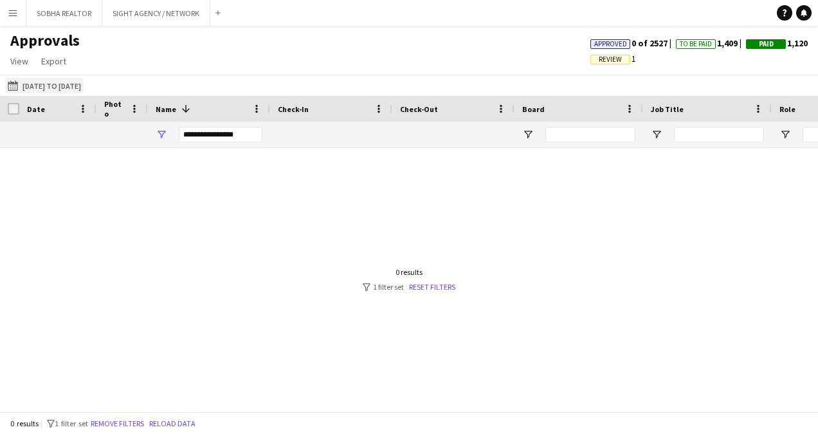
click at [84, 88] on button "[DATE] to [DATE] [DATE] to [DATE]" at bounding box center [44, 85] width 79 height 15
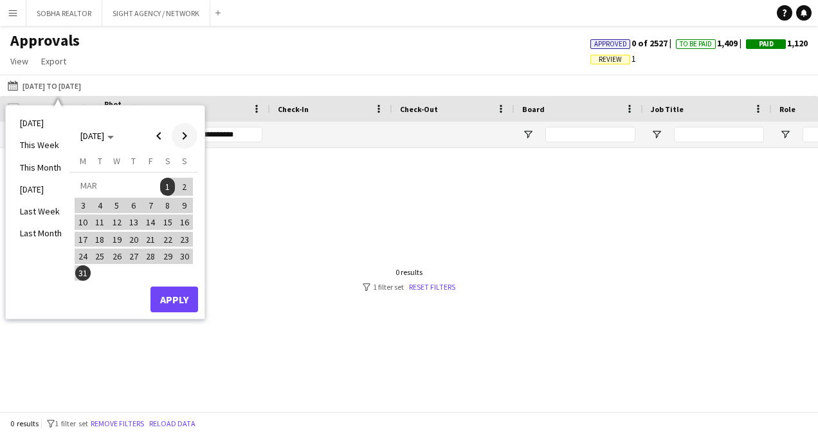
click at [189, 145] on span "Next month" at bounding box center [185, 136] width 26 height 26
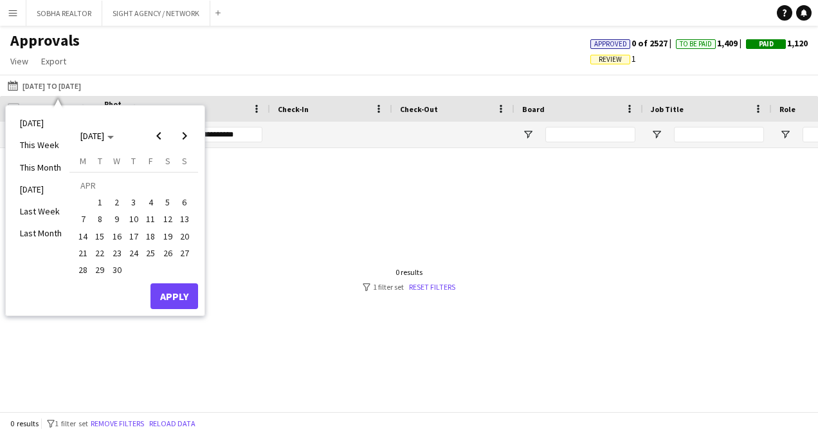
click at [109, 199] on button "2" at bounding box center [117, 202] width 17 height 17
click at [102, 203] on span "1" at bounding box center [100, 201] width 15 height 15
click at [100, 202] on span "1" at bounding box center [100, 201] width 15 height 15
click at [121, 264] on span "30" at bounding box center [116, 269] width 15 height 15
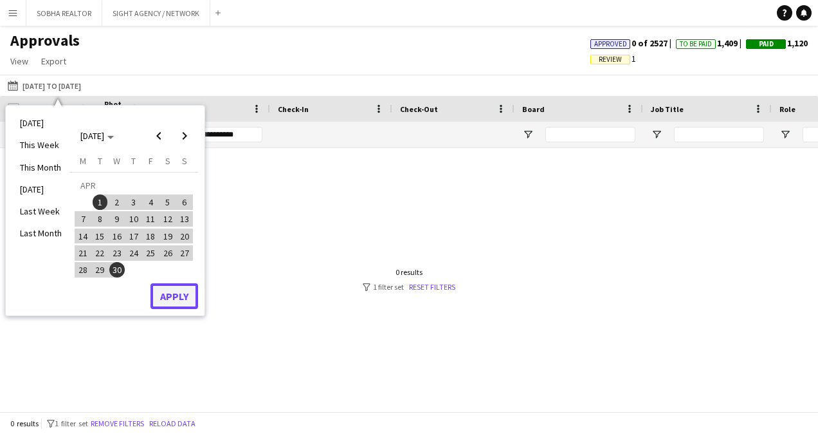
click at [179, 305] on button "Apply" at bounding box center [175, 296] width 48 height 26
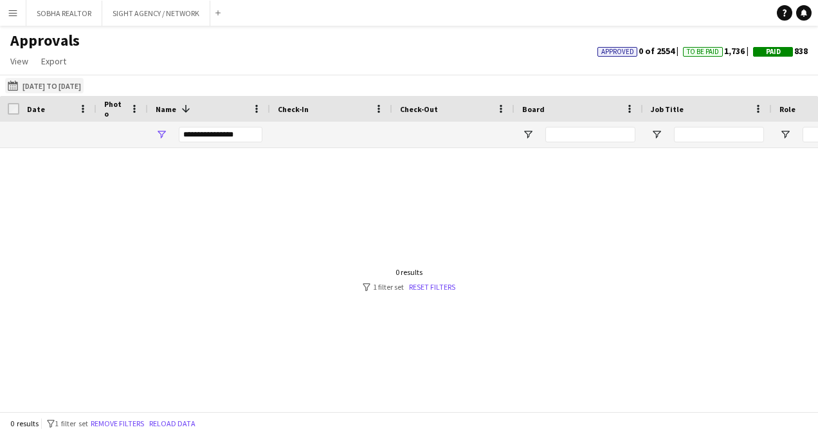
click at [63, 85] on button "[DATE] to [DATE] [DATE] to [DATE]" at bounding box center [44, 85] width 79 height 15
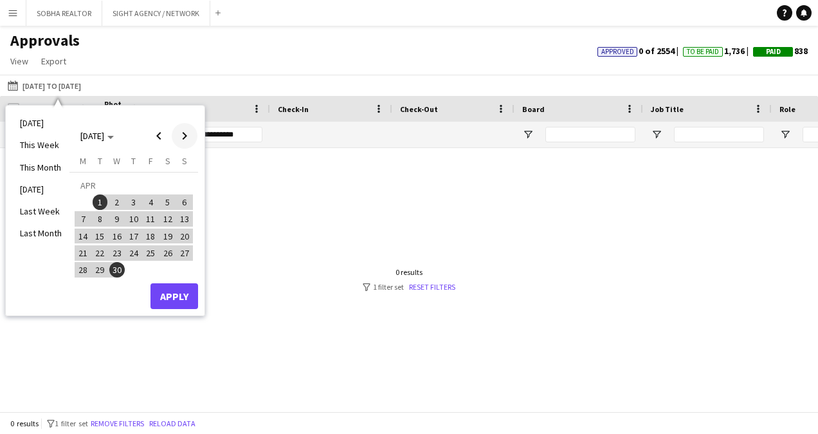
click at [189, 138] on span "Next month" at bounding box center [185, 136] width 26 height 26
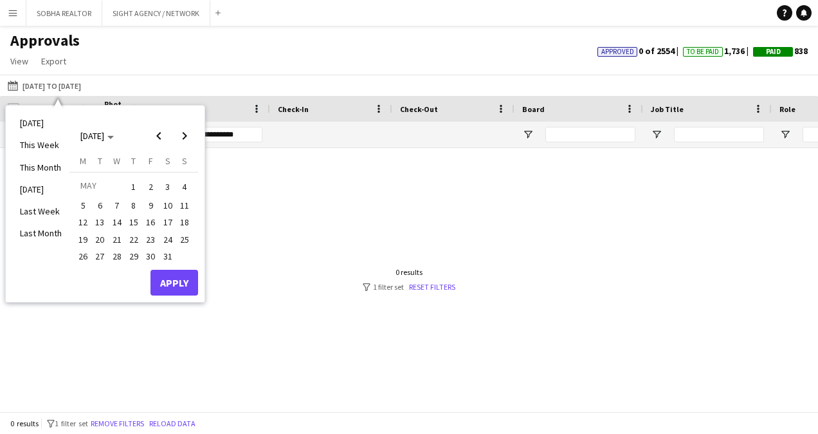
click at [130, 188] on span "1" at bounding box center [133, 187] width 15 height 18
click at [170, 256] on span "31" at bounding box center [167, 255] width 15 height 15
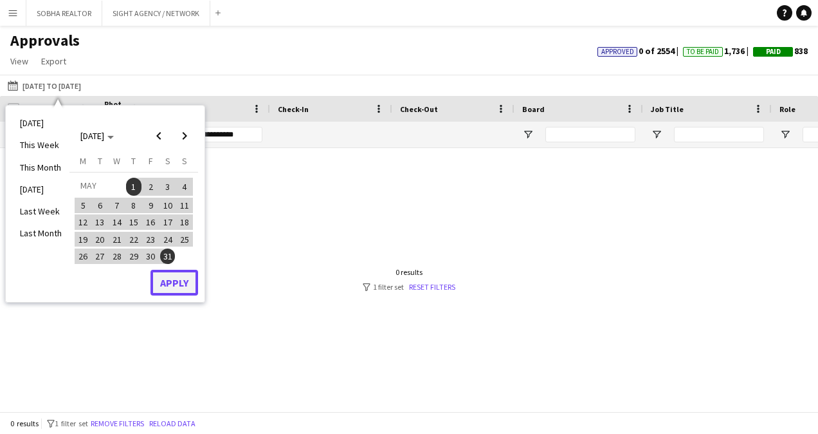
click at [175, 289] on button "Apply" at bounding box center [175, 283] width 48 height 26
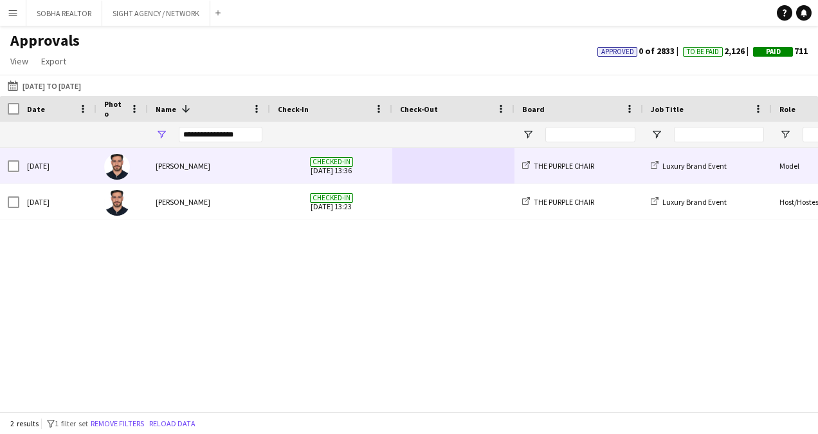
click at [446, 163] on span at bounding box center [453, 165] width 107 height 35
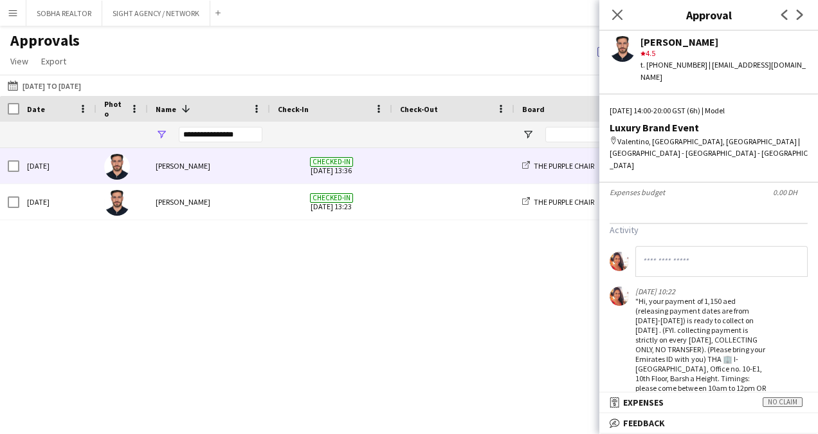
scroll to position [450, 0]
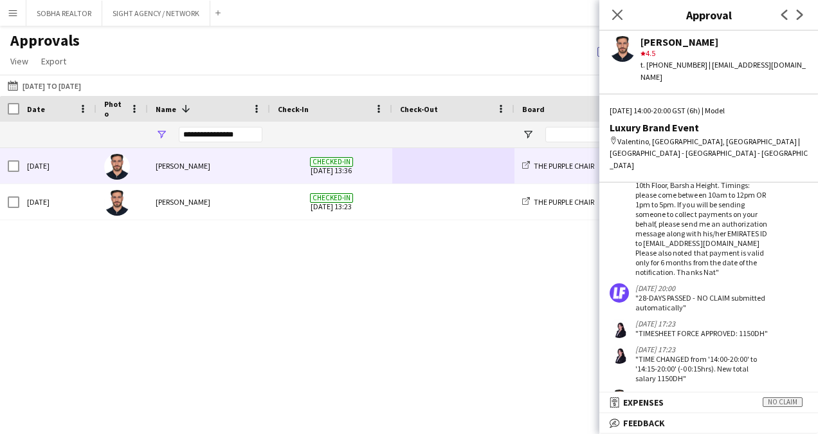
click at [503, 326] on div "[DATE] [PERSON_NAME][GEOGRAPHIC_DATA] Checked-in [DATE] 13:36 THE PURPLE CHAIR …" at bounding box center [409, 275] width 818 height 254
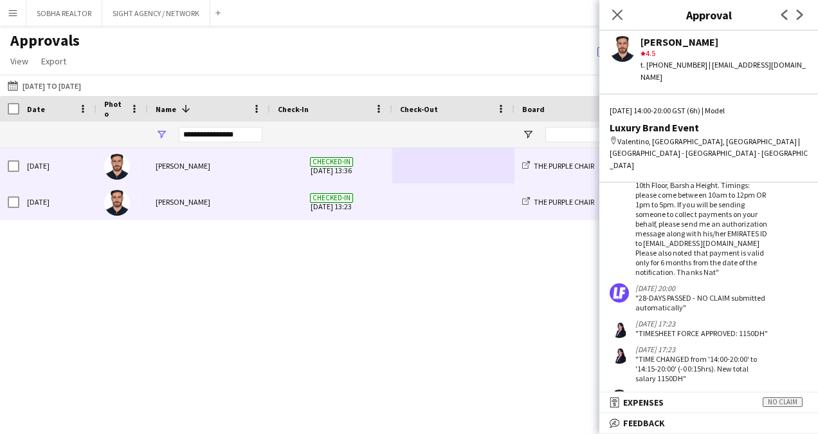
click at [449, 208] on span at bounding box center [453, 201] width 107 height 35
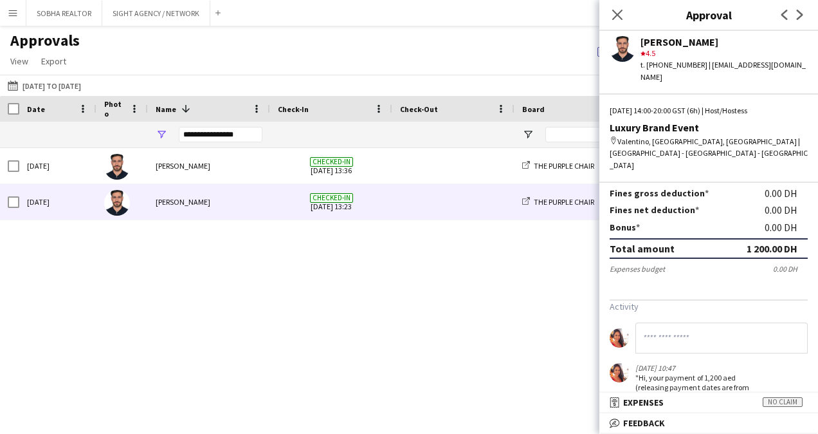
scroll to position [322, 0]
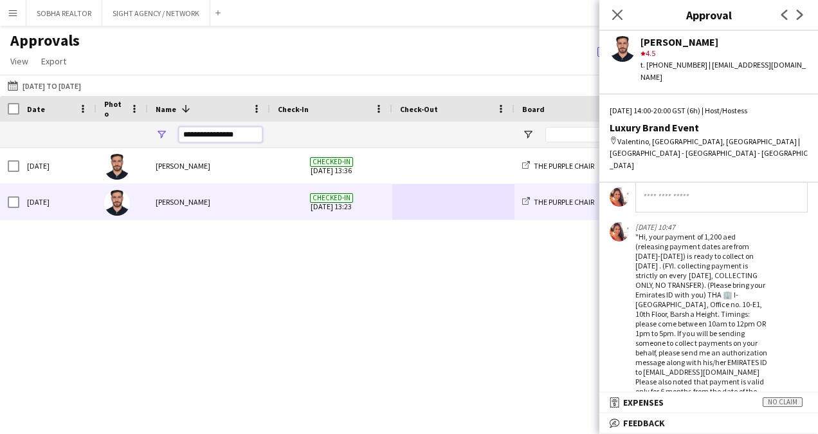
drag, startPoint x: 245, startPoint y: 133, endPoint x: 157, endPoint y: 136, distance: 87.6
click at [157, 136] on div "**********" at bounding box center [209, 135] width 122 height 26
click at [83, 86] on button "[DATE] to [DATE] [DATE] to [DATE]" at bounding box center [44, 85] width 79 height 15
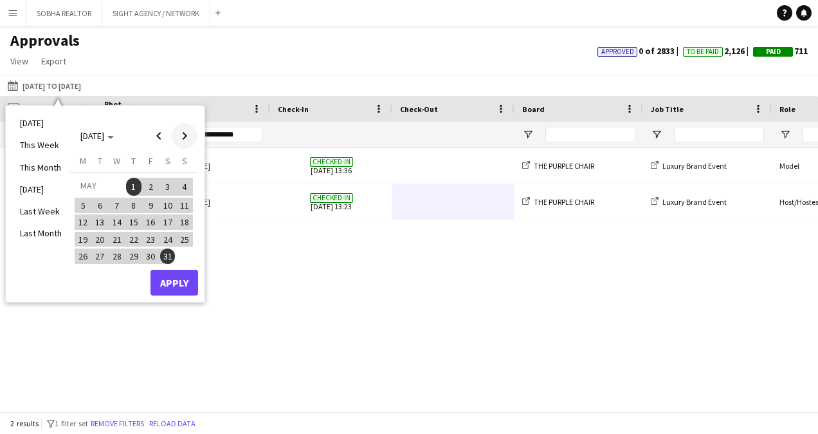
click at [187, 142] on span "Next month" at bounding box center [185, 136] width 26 height 26
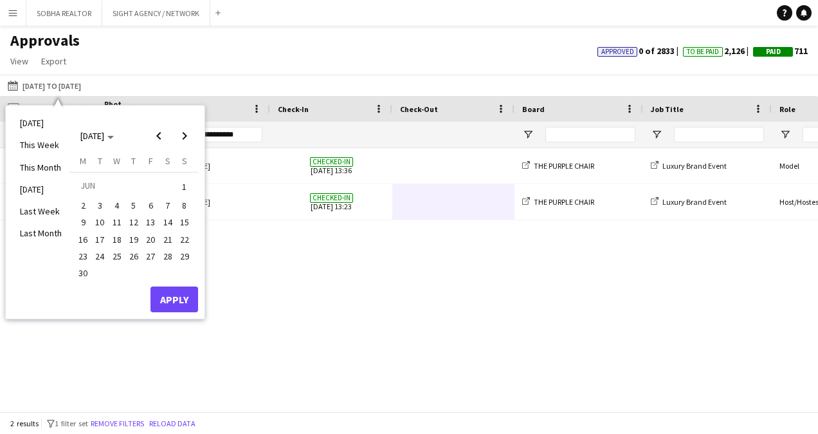
click at [187, 187] on span "1" at bounding box center [184, 187] width 15 height 18
click at [76, 273] on span "30" at bounding box center [82, 272] width 15 height 15
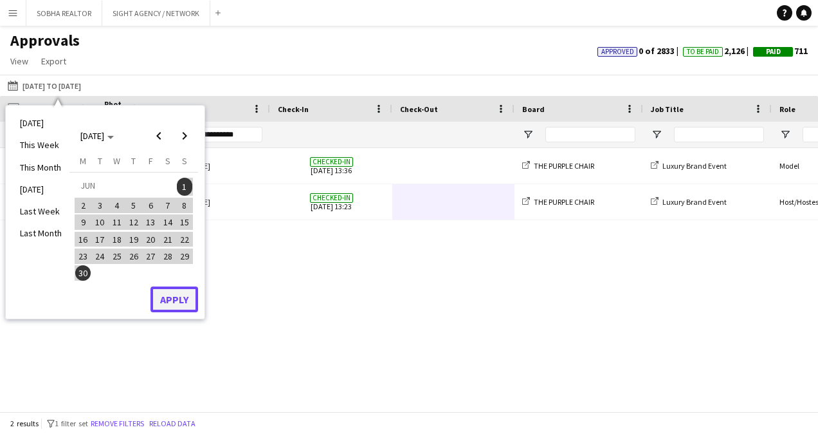
click at [184, 305] on button "Apply" at bounding box center [175, 299] width 48 height 26
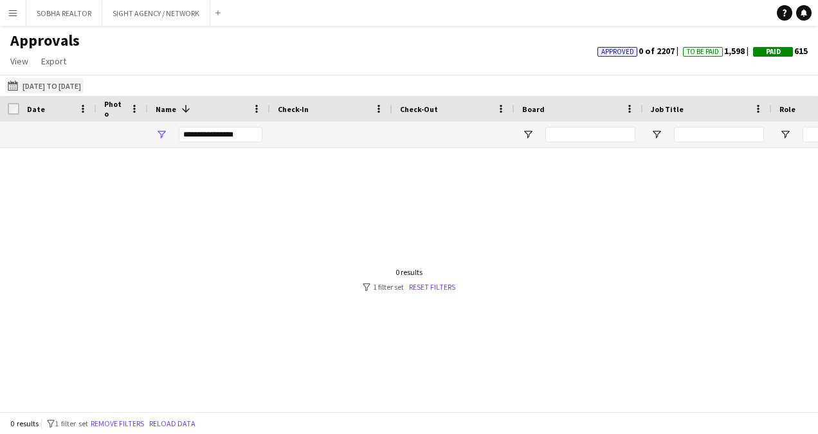
click at [73, 79] on button "[DATE] to [DATE] [DATE] to [DATE]" at bounding box center [44, 85] width 79 height 15
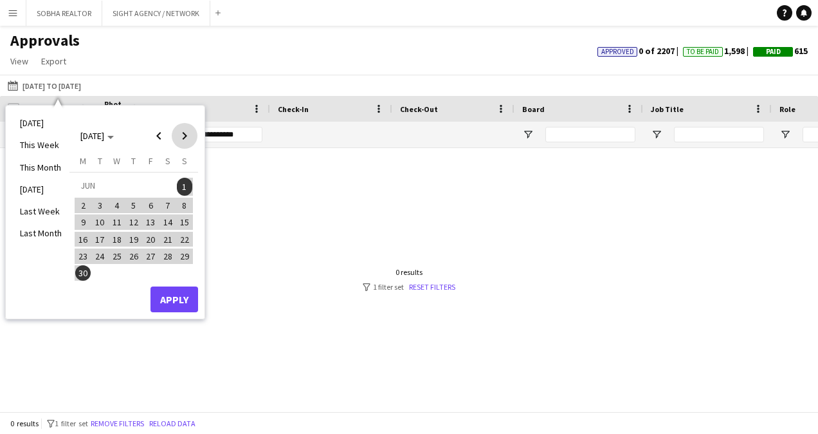
click at [187, 140] on span "Next month" at bounding box center [185, 136] width 26 height 26
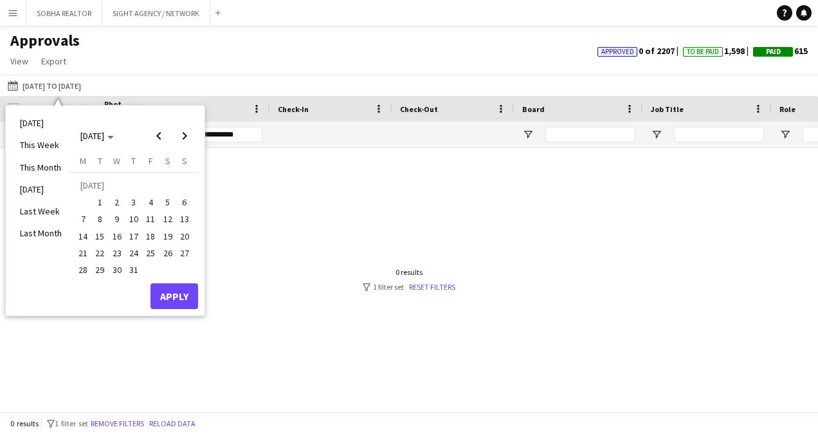
click at [105, 205] on span "1" at bounding box center [100, 201] width 15 height 15
click at [133, 238] on span "17" at bounding box center [133, 235] width 15 height 15
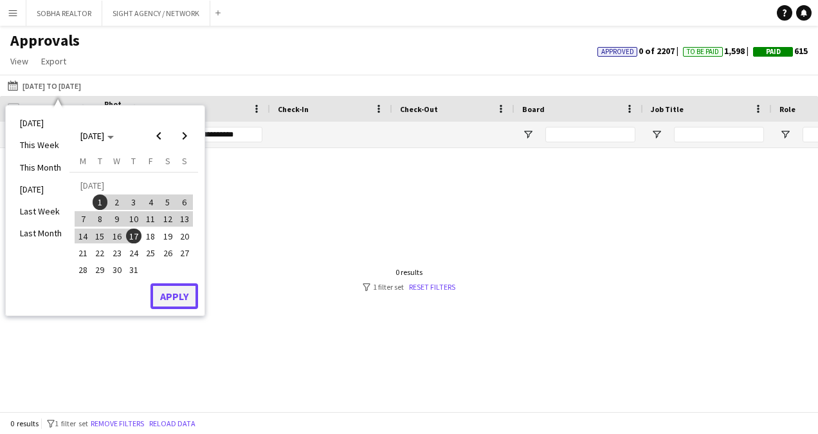
click at [169, 297] on button "Apply" at bounding box center [175, 296] width 48 height 26
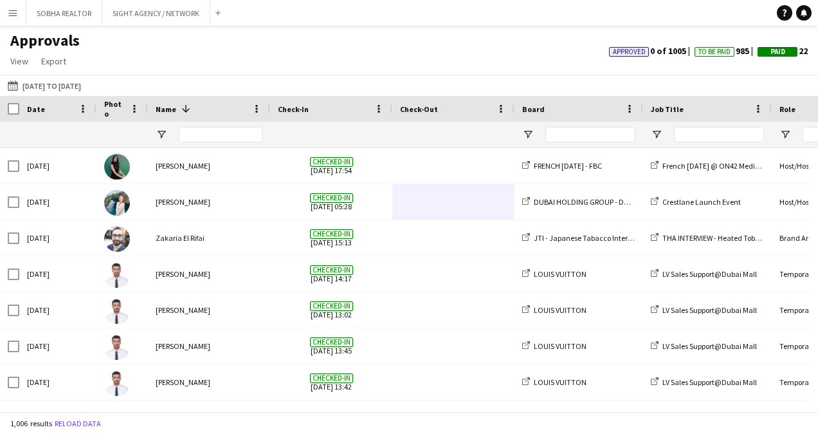
click at [113, 133] on div at bounding box center [122, 135] width 36 height 26
